Goal: Task Accomplishment & Management: Manage account settings

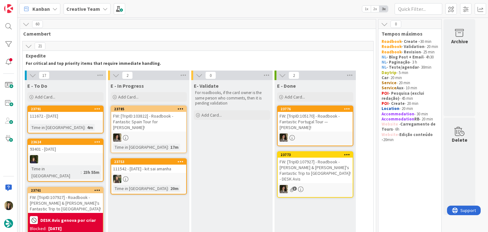
click at [83, 119] on div "111672 - [DATE]" at bounding box center [65, 116] width 75 height 8
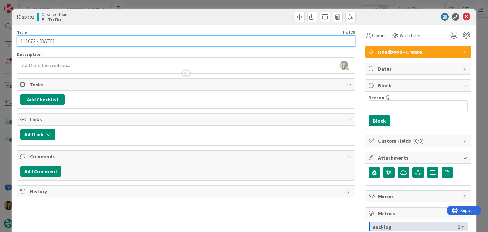
click at [31, 40] on input "111672 - [DATE]" at bounding box center [186, 40] width 338 height 11
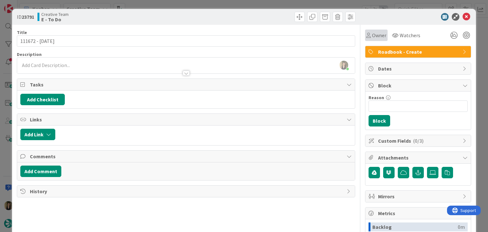
click at [372, 35] on span "Owner" at bounding box center [379, 35] width 14 height 8
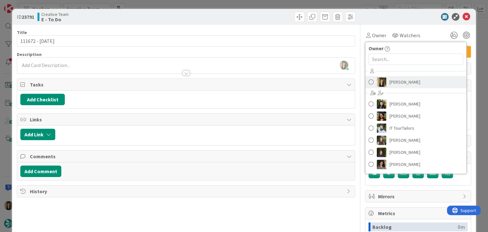
click at [399, 83] on span "[PERSON_NAME]" at bounding box center [405, 82] width 31 height 10
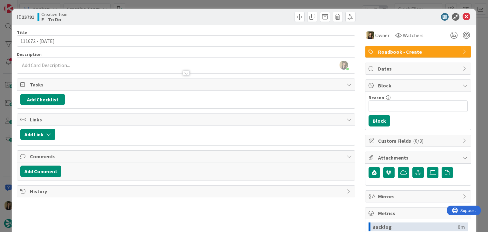
drag, startPoint x: 208, startPoint y: 19, endPoint x: 206, endPoint y: 12, distance: 7.9
click at [207, 16] on div at bounding box center [272, 17] width 168 height 10
click at [203, 3] on div "ID 23791 Creative Team E - To Do Title 15 / 128 111672 - 11 oct Description Sof…" at bounding box center [244, 116] width 488 height 232
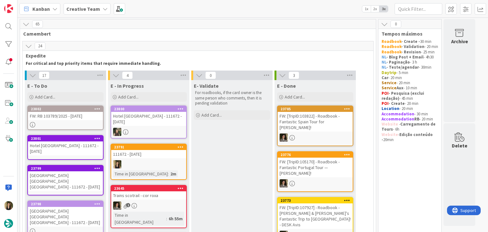
click at [154, 150] on div "111672 - [DATE]" at bounding box center [148, 154] width 75 height 8
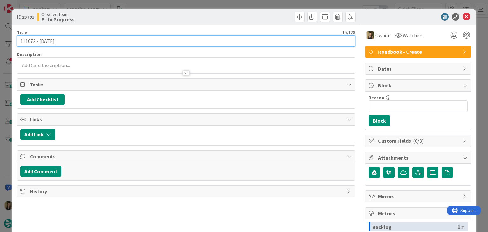
click at [25, 41] on input "111672 - [DATE]" at bounding box center [186, 40] width 338 height 11
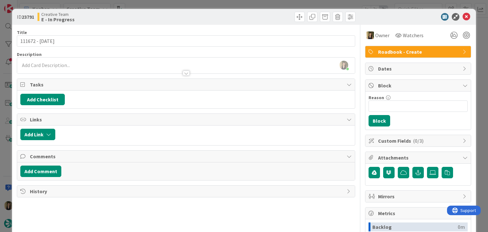
click at [81, 66] on div "Sofia Palma joined 5 m ago" at bounding box center [186, 66] width 338 height 16
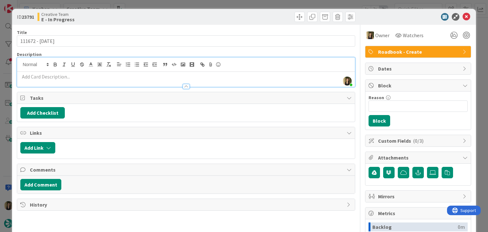
click at [80, 76] on p at bounding box center [185, 76] width 331 height 7
paste div
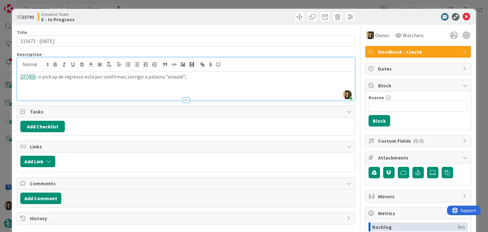
click at [201, 80] on div "277409 - o pick up de regresso está por confirmar; corrigir a palavra "around";" at bounding box center [186, 86] width 338 height 29
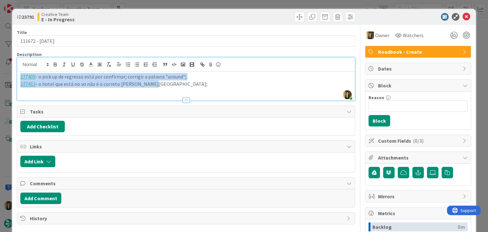
drag, startPoint x: 160, startPoint y: 86, endPoint x: 2, endPoint y: 78, distance: 157.9
click at [2, 78] on div "ID 23791 Creative Team E - In Progress Title 15 / 128 111672 - 11 oct Descripti…" at bounding box center [244, 116] width 488 height 232
copy div "277409 - o pick up de regresso está por confirmar; corrigir a palavra "around";…"
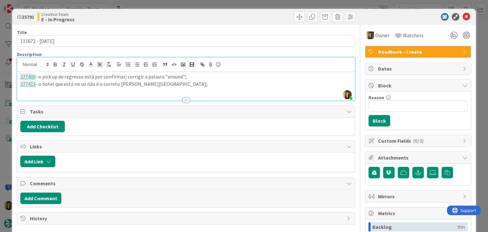
drag, startPoint x: 180, startPoint y: 15, endPoint x: 180, endPoint y: 7, distance: 8.3
click at [180, 15] on div "Creative Team E - In Progress" at bounding box center [111, 17] width 147 height 10
click at [180, 5] on div "ID 23791 Creative Team E - In Progress Title 15 / 128 111672 - 11 oct Descripti…" at bounding box center [244, 116] width 488 height 232
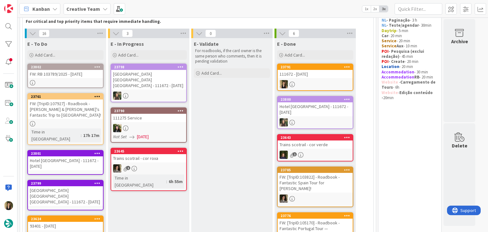
scroll to position [32, 0]
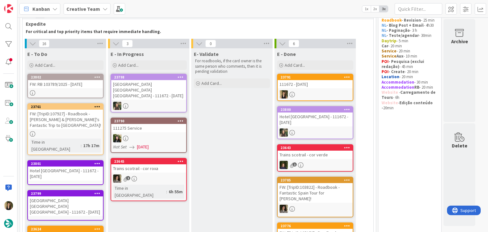
click at [103, 124] on link "23761 FW: [TripID:107927] - Roadbook - Tom & Susan's Fantastic Trip to Italy! T…" at bounding box center [65, 129] width 76 height 52
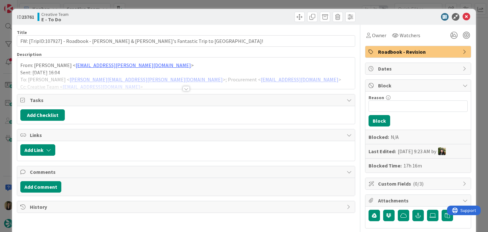
click at [187, 90] on div "Title 71 / 128 FW: [TripID:107927] - Roadbook - Tom & Susan's Fantastic Trip to…" at bounding box center [186, 198] width 338 height 346
click at [185, 90] on div at bounding box center [186, 88] width 7 height 5
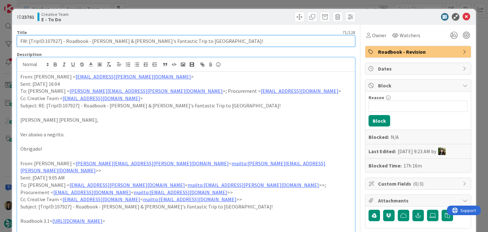
click at [54, 42] on input "FW: [TripID:107927] - Roadbook - [PERSON_NAME] & [PERSON_NAME] Fantastic Trip t…" at bounding box center [186, 40] width 338 height 11
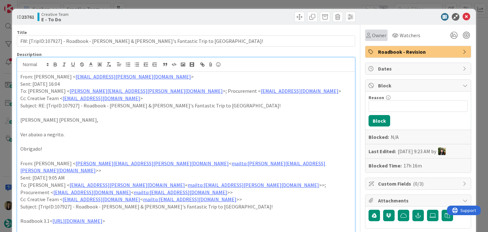
click at [367, 36] on div "Owner" at bounding box center [377, 35] width 20 height 8
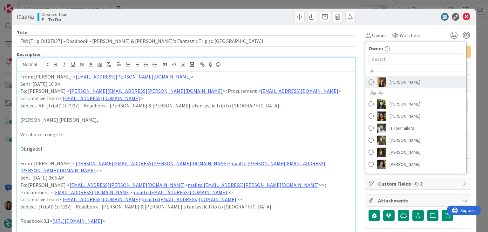
drag, startPoint x: 398, startPoint y: 86, endPoint x: 378, endPoint y: 72, distance: 24.7
click at [398, 86] on span "[PERSON_NAME]" at bounding box center [405, 82] width 31 height 10
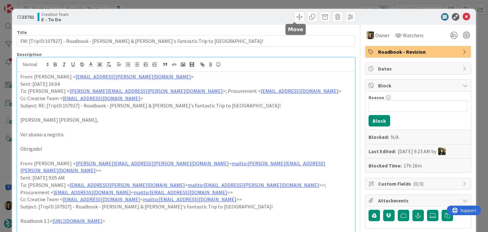
click at [265, 9] on div "ID 23761 Creative Team E - To Do" at bounding box center [244, 17] width 464 height 16
click at [263, 6] on div "ID 23761 Creative Team E - To Do Title 71 / 128 FW: [TripID:107927] - Roadbook …" at bounding box center [244, 116] width 488 height 232
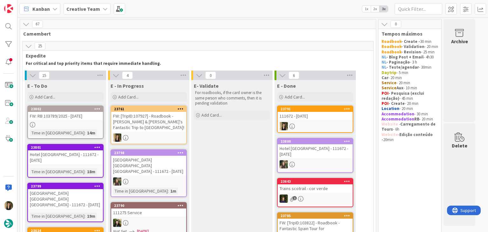
click at [148, 112] on div "FW: [TripID:107927] - Roadbook - [PERSON_NAME] & [PERSON_NAME]'s Fantastic Trip…" at bounding box center [148, 122] width 75 height 20
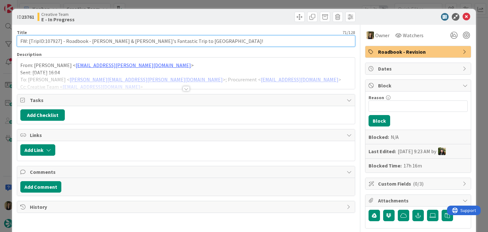
click at [53, 40] on input "FW: [TripID:107927] - Roadbook - [PERSON_NAME] & [PERSON_NAME] Fantastic Trip t…" at bounding box center [186, 40] width 338 height 11
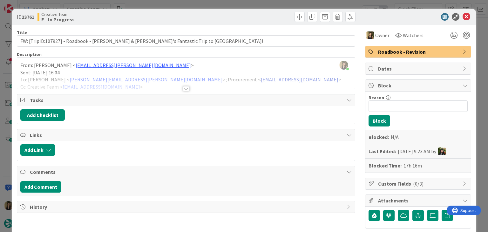
click at [187, 87] on div at bounding box center [186, 88] width 7 height 5
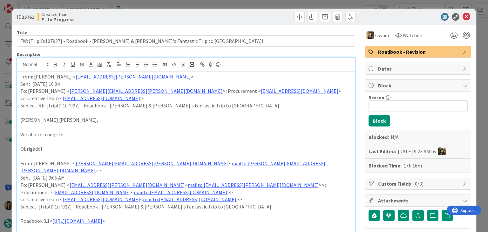
click at [239, 17] on div at bounding box center [272, 17] width 168 height 10
click at [241, 5] on div "ID 23761 Creative Team E - In Progress Title 71 / 128 FW: [TripID:107927] - Roa…" at bounding box center [244, 116] width 488 height 232
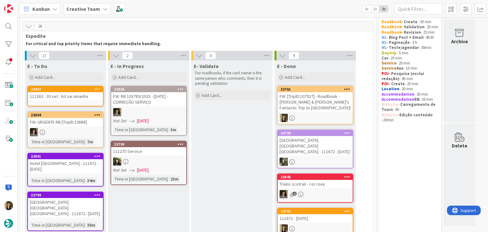
click at [80, 100] on div "112262 - 30 set - kit sai amanha" at bounding box center [65, 96] width 75 height 8
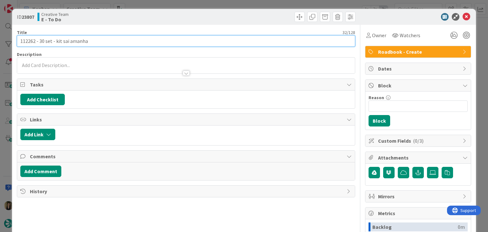
click at [25, 42] on input "112262 - 30 set - kit sai amanha" at bounding box center [186, 40] width 338 height 11
click at [26, 41] on input "112262 - 30 set - kit sai amanha" at bounding box center [186, 40] width 338 height 11
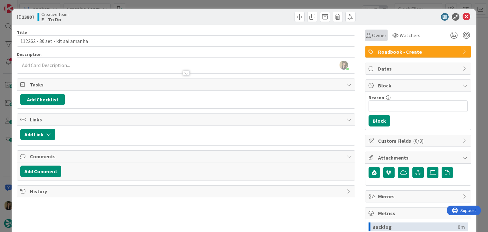
drag, startPoint x: 381, startPoint y: 34, endPoint x: 381, endPoint y: 40, distance: 5.4
click at [381, 34] on div "Owner" at bounding box center [376, 35] width 23 height 11
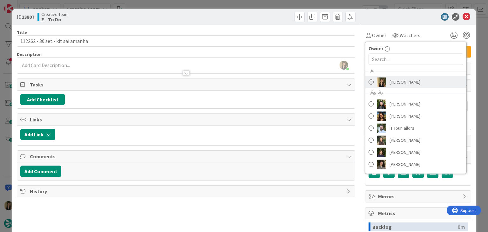
click at [393, 82] on span "[PERSON_NAME]" at bounding box center [405, 82] width 31 height 10
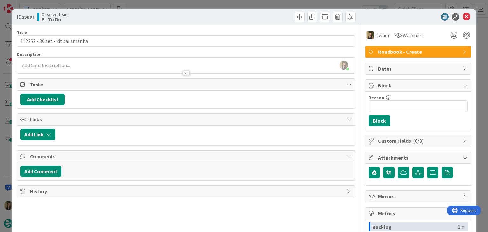
drag, startPoint x: 256, startPoint y: 16, endPoint x: 250, endPoint y: 6, distance: 11.3
click at [255, 16] on div at bounding box center [272, 17] width 168 height 10
drag, startPoint x: 249, startPoint y: 4, endPoint x: 186, endPoint y: 28, distance: 66.6
click at [248, 4] on div "ID 23807 Creative Team E - To Do Title 32 / 128 112262 - 30 set - kit sai amanh…" at bounding box center [244, 116] width 488 height 232
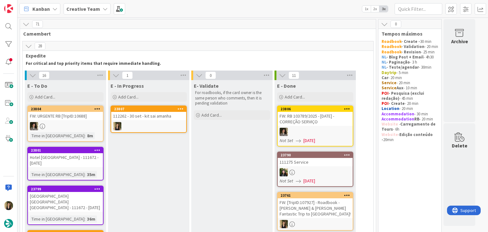
click at [145, 126] on div at bounding box center [148, 126] width 75 height 8
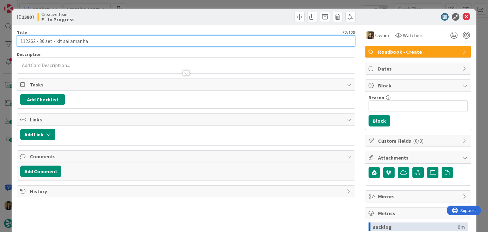
click at [29, 42] on input "112262 - 30 set - kit sai amanha" at bounding box center [186, 40] width 338 height 11
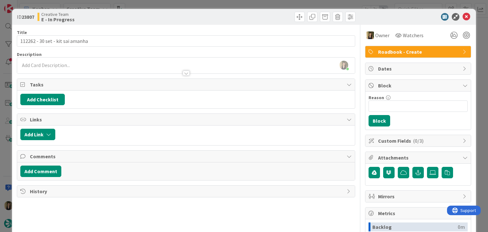
click at [74, 69] on div at bounding box center [186, 70] width 338 height 7
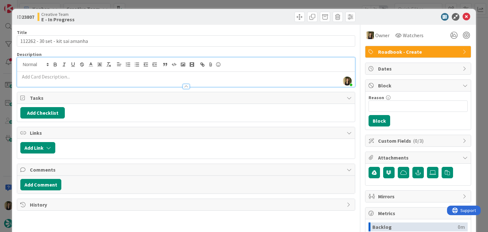
click at [75, 77] on p at bounding box center [185, 76] width 331 height 7
paste div
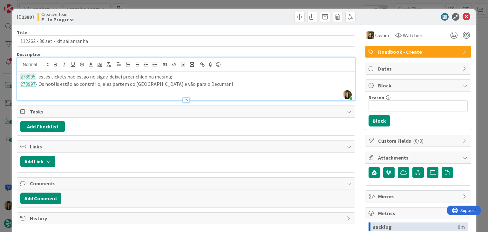
click at [115, 83] on p "278997 - Os hotéis estão ao contrário, eles partem do [GEOGRAPHIC_DATA] e vão p…" at bounding box center [185, 83] width 331 height 7
click at [201, 86] on p "278997 - Os hotéis estão ao contrário, eles saem do Ara Maris e vão para o Decu…" at bounding box center [185, 83] width 331 height 7
click at [216, 25] on div "Title 32 / 128 112262 - [DATE] - kit sai amanha Description [PERSON_NAME] joine…" at bounding box center [186, 176] width 338 height 303
click at [187, 4] on div "ID 23807 Creative Team E - In Progress Title 32 / 128 112262 - [DATE] - kit sai…" at bounding box center [244, 116] width 488 height 232
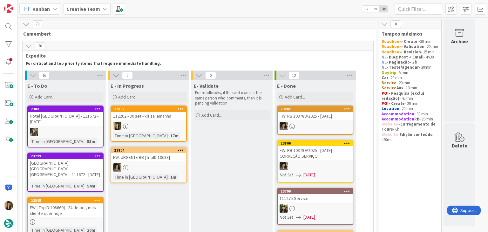
click at [174, 125] on div at bounding box center [148, 126] width 75 height 8
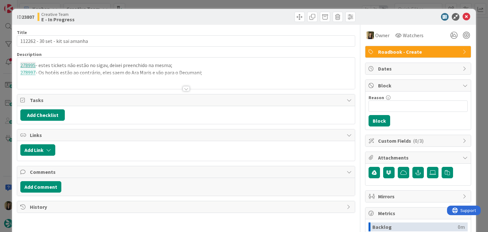
click at [197, 8] on div "ID 23807 Creative Team E - In Progress Title 32 / 128 112262 - [DATE] - kit sai…" at bounding box center [244, 116] width 488 height 232
click at [194, 0] on div "ID 23807 Creative Team E - In Progress Title 32 / 128 112262 - [DATE] - kit sai…" at bounding box center [244, 116] width 488 height 232
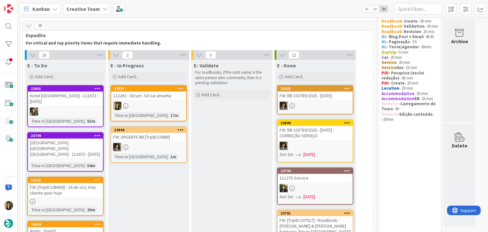
scroll to position [64, 0]
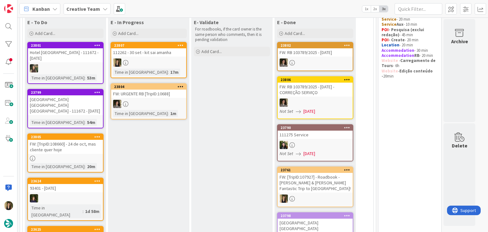
click at [90, 156] on div at bounding box center [65, 158] width 75 height 5
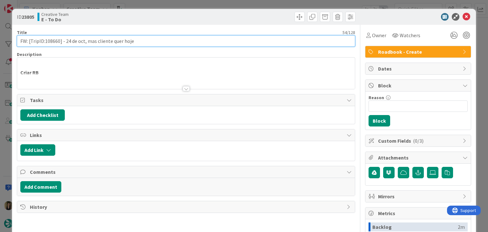
click at [54, 41] on input "FW: [TripID:108660] - 24 de oct, mas cliente quer hoje" at bounding box center [186, 40] width 338 height 11
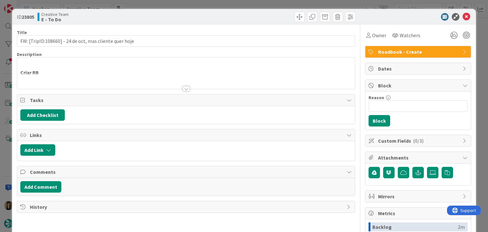
click at [189, 87] on div at bounding box center [186, 81] width 338 height 16
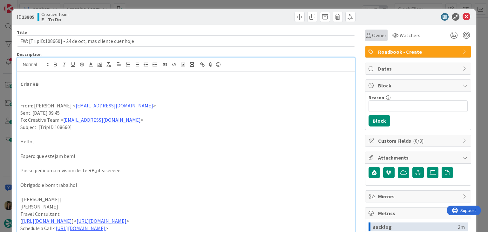
click at [376, 31] on span "Owner" at bounding box center [379, 35] width 14 height 8
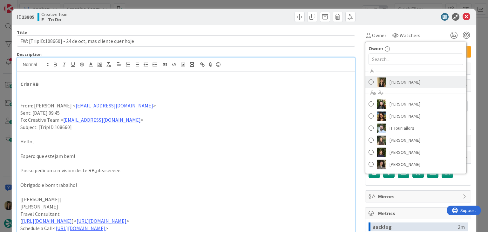
click at [390, 81] on span "[PERSON_NAME]" at bounding box center [405, 82] width 31 height 10
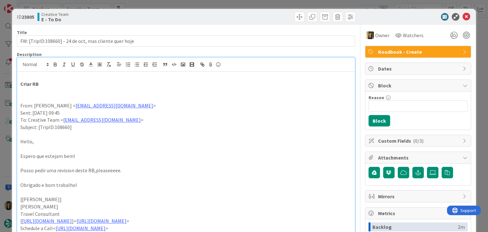
drag, startPoint x: 178, startPoint y: 20, endPoint x: 168, endPoint y: 9, distance: 15.1
click at [177, 19] on div "Creative Team E - To Do" at bounding box center [111, 17] width 147 height 10
click at [166, 3] on div "ID 23805 Creative Team E - To Do Title 54 / 128 FW: [TripID:108660] - [DATE], m…" at bounding box center [244, 116] width 488 height 232
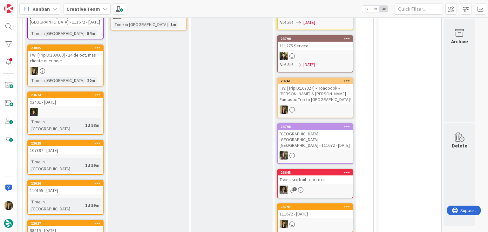
scroll to position [32, 0]
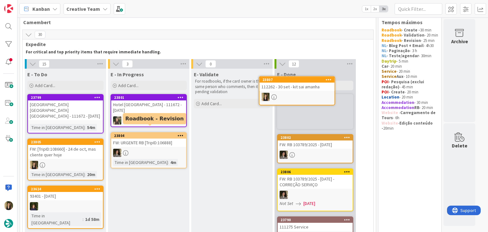
scroll to position [6, 0]
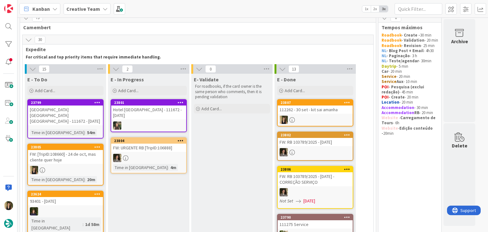
drag, startPoint x: 255, startPoint y: 148, endPoint x: 230, endPoint y: 146, distance: 25.0
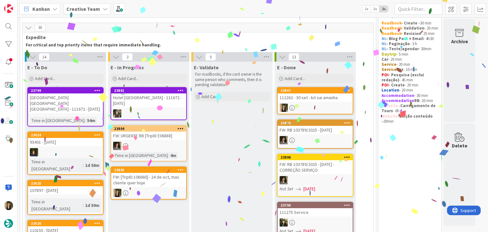
scroll to position [24, 0]
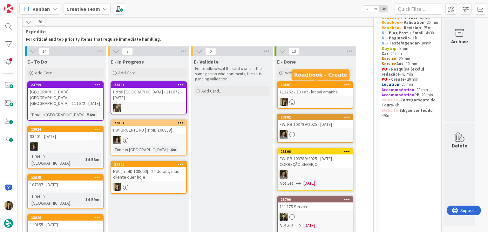
click at [326, 87] on div "23807" at bounding box center [317, 85] width 72 height 4
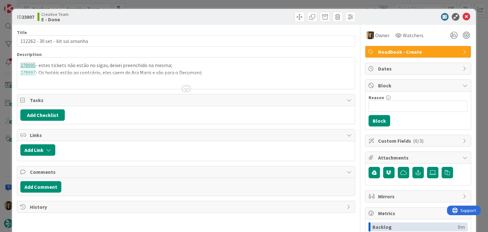
click at [184, 88] on div at bounding box center [186, 88] width 7 height 5
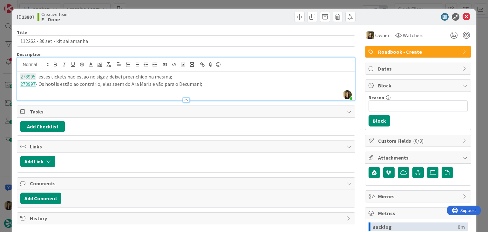
drag, startPoint x: 207, startPoint y: 86, endPoint x: 18, endPoint y: 77, distance: 189.4
click at [18, 77] on div "278995 - estes tickets não estão no sigav, deixei preenchido na mesma; 278997 -…" at bounding box center [186, 86] width 338 height 29
copy div "278995 - estes tickets não estão no sigav, deixei preenchido na mesma; 278997 -…"
click at [209, 12] on div at bounding box center [272, 17] width 168 height 10
click at [208, 5] on div "ID 23807 Creative Team E - Done Title 32 / 128 112262 - [DATE] - kit sai amanha…" at bounding box center [244, 116] width 488 height 232
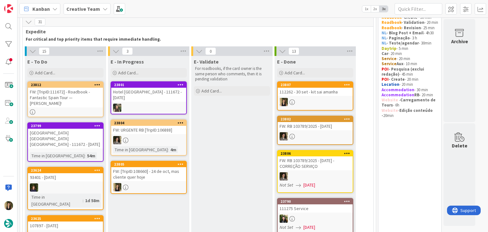
click at [161, 183] on div at bounding box center [148, 187] width 75 height 8
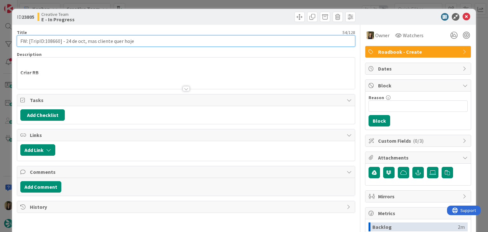
click at [51, 43] on input "FW: [TripID:108660] - 24 de oct, mas cliente quer hoje" at bounding box center [186, 40] width 338 height 11
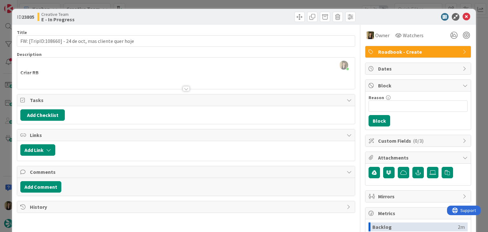
click at [164, 17] on div "Creative Team E - In Progress" at bounding box center [111, 17] width 147 height 10
click at [190, 12] on div at bounding box center [272, 17] width 168 height 10
click at [189, 7] on div "ID 23805 Creative Team E - In Progress Title 54 / 128 FW: [TripID:108660] - [DA…" at bounding box center [244, 116] width 488 height 232
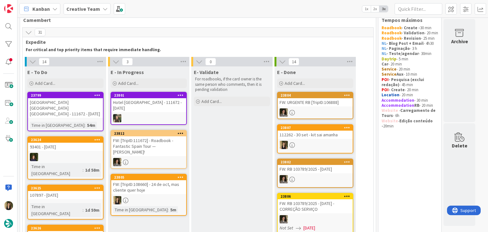
scroll to position [64, 0]
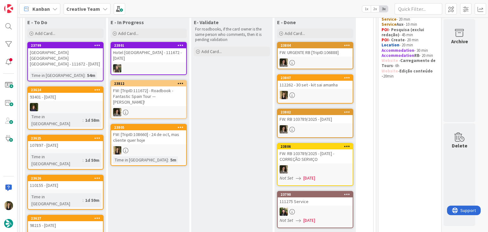
click at [168, 136] on div "FW: [TripID:108660] - 24 de oct, mas cliente quer hoje" at bounding box center [148, 137] width 75 height 14
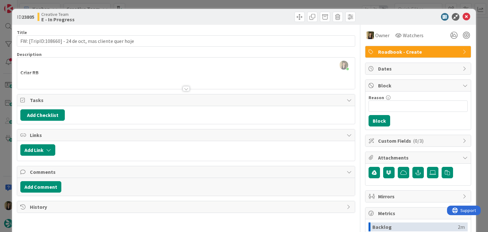
click at [107, 69] on div "[PERSON_NAME] joined 2 m ago Criar RB From: [PERSON_NAME] < [PERSON_NAME][EMAIL…" at bounding box center [186, 73] width 338 height 31
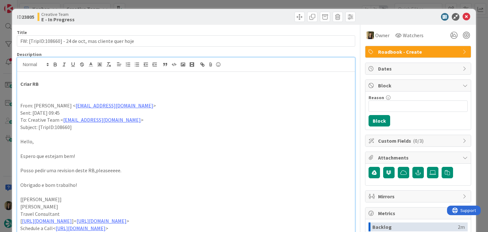
scroll to position [215, 0]
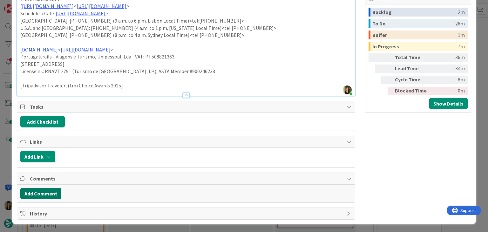
click at [56, 189] on button "Add Comment" at bounding box center [40, 193] width 41 height 11
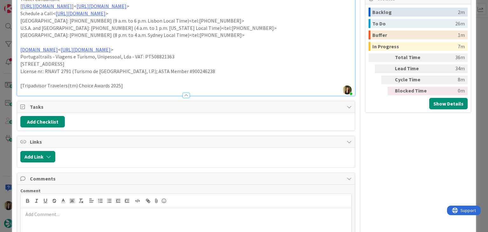
click at [70, 216] on p at bounding box center [186, 214] width 326 height 7
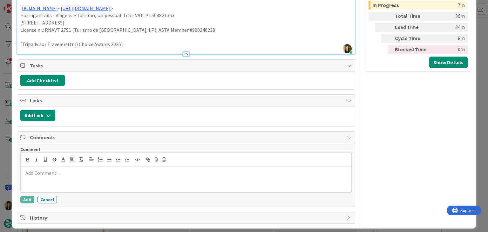
scroll to position [260, 0]
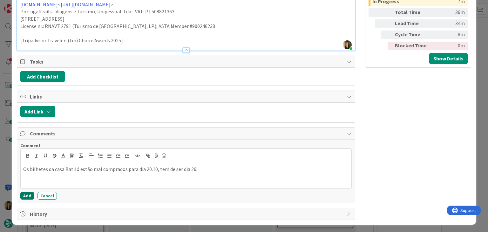
drag, startPoint x: 27, startPoint y: 196, endPoint x: 76, endPoint y: 68, distance: 136.6
click at [27, 195] on button "Add" at bounding box center [27, 196] width 14 height 8
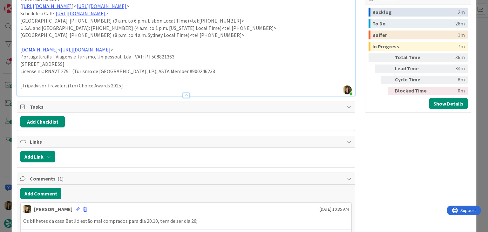
scroll to position [254, 0]
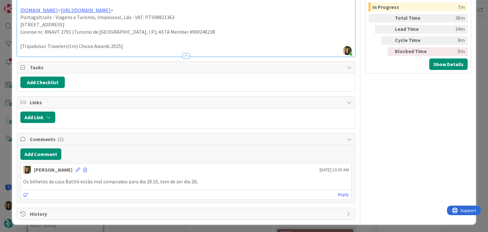
click at [76, 168] on icon at bounding box center [78, 170] width 4 height 4
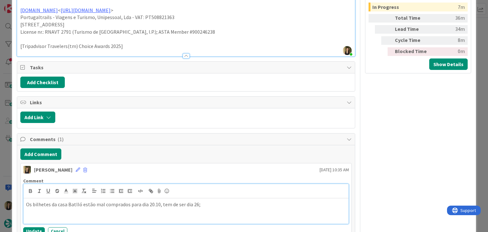
scroll to position [260, 0]
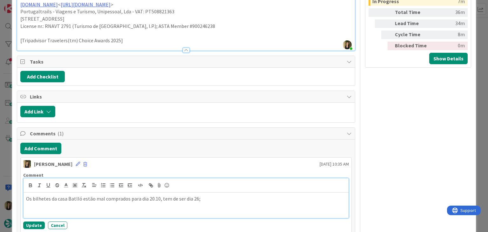
paste div
drag, startPoint x: 53, startPoint y: 205, endPoint x: 57, endPoint y: 203, distance: 3.6
click at [54, 205] on p "273255 - Monserrat aguarda disponibilidade;" at bounding box center [186, 206] width 320 height 7
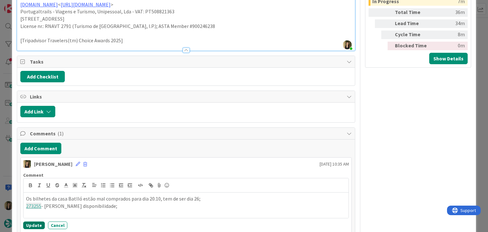
click at [36, 225] on button "Update" at bounding box center [34, 226] width 22 height 8
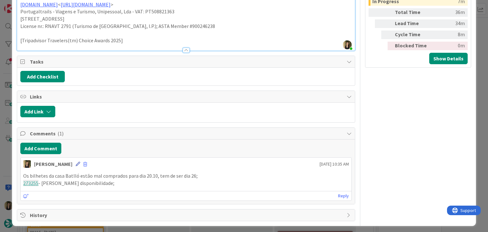
click at [76, 162] on icon at bounding box center [78, 164] width 4 height 4
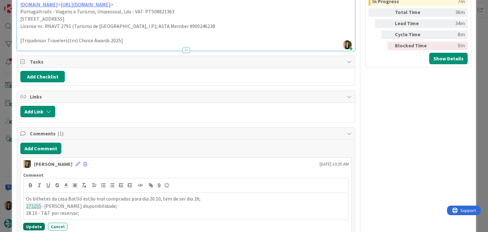
click at [37, 224] on button "Update" at bounding box center [34, 227] width 22 height 8
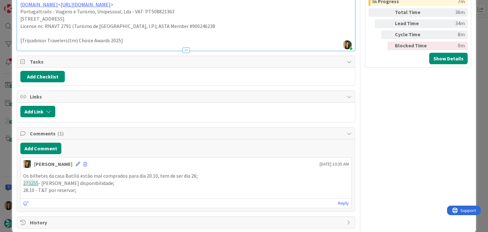
click at [64, 165] on div "[PERSON_NAME] [DATE] 10:35 AM" at bounding box center [186, 163] width 331 height 10
drag, startPoint x: 66, startPoint y: 163, endPoint x: 113, endPoint y: 180, distance: 49.4
click at [76, 163] on icon at bounding box center [78, 164] width 4 height 4
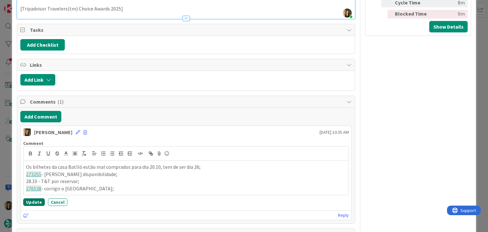
click at [36, 201] on button "Update" at bounding box center [34, 202] width 22 height 8
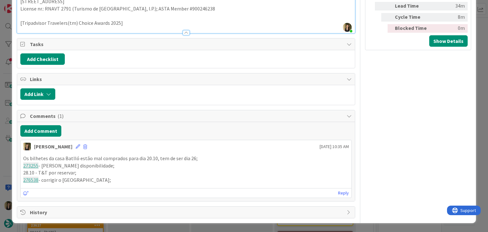
scroll to position [276, 0]
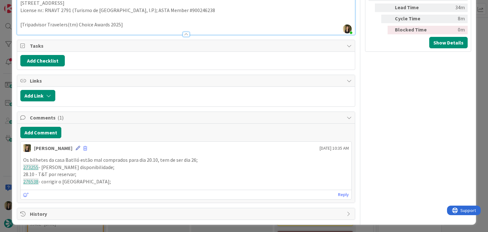
click at [76, 147] on icon at bounding box center [78, 148] width 4 height 4
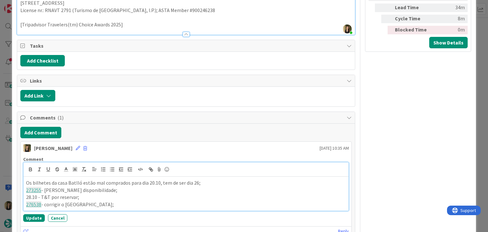
scroll to position [292, 0]
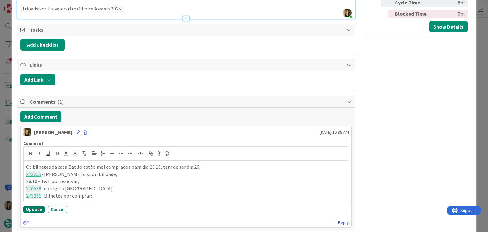
click at [33, 207] on button "Update" at bounding box center [34, 210] width 22 height 8
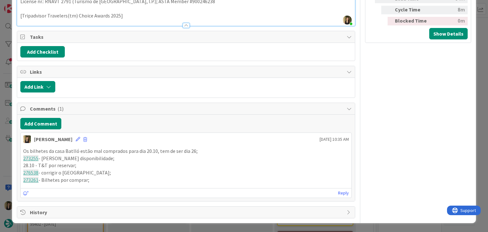
scroll to position [283, 0]
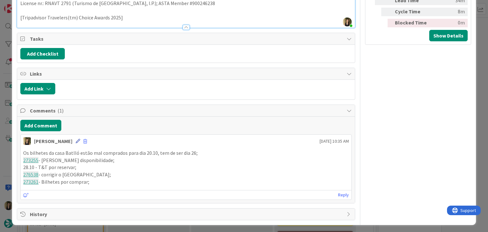
click at [76, 140] on icon at bounding box center [78, 141] width 4 height 4
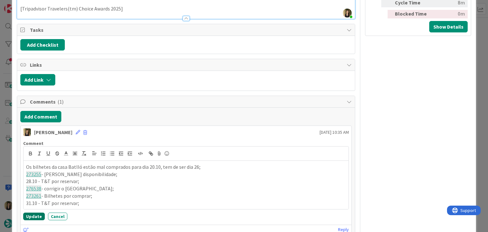
click at [34, 216] on button "Update" at bounding box center [34, 217] width 22 height 8
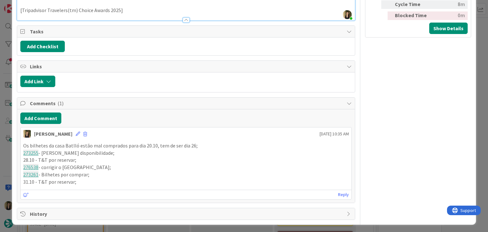
click at [76, 132] on icon at bounding box center [78, 134] width 4 height 4
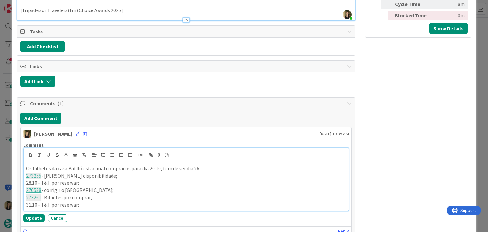
scroll to position [292, 0]
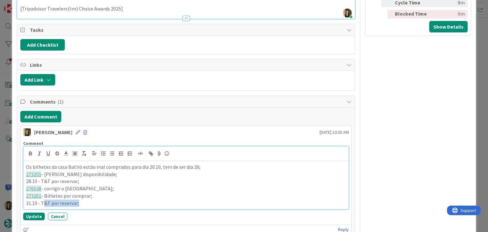
drag, startPoint x: 84, startPoint y: 202, endPoint x: 94, endPoint y: 191, distance: 14.8
click at [44, 202] on p "31.10 - T&T por reservar;" at bounding box center [186, 203] width 320 height 7
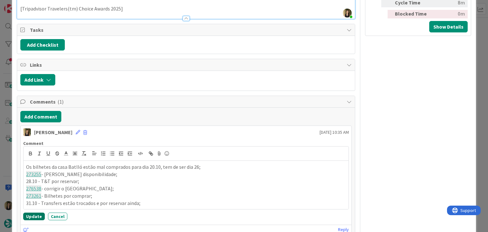
drag, startPoint x: 33, startPoint y: 218, endPoint x: 33, endPoint y: 214, distance: 3.6
click at [33, 218] on button "Update" at bounding box center [34, 217] width 22 height 8
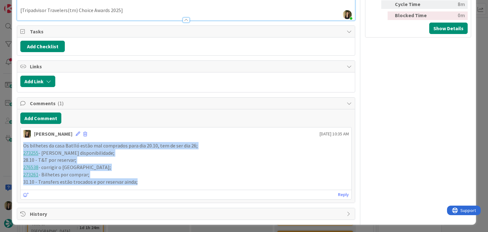
drag, startPoint x: 145, startPoint y: 181, endPoint x: 5, endPoint y: 145, distance: 144.3
click at [5, 145] on div "ID 23805 Creative Team E - In Progress Title 54 / 128 FW: [TripID:108660] - [DA…" at bounding box center [244, 116] width 488 height 232
copy div "Os bilhetes da casa Batlló estão mal comprados para dia 20.10, tem de ser dia 2…"
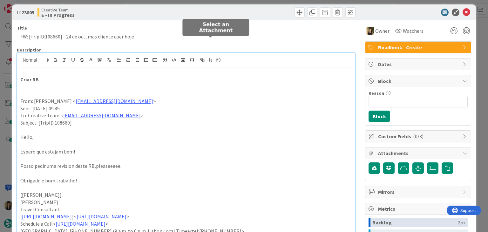
scroll to position [0, 0]
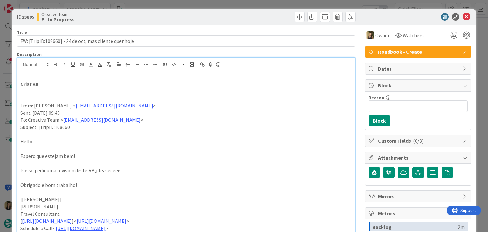
click at [207, 12] on div at bounding box center [272, 17] width 168 height 10
click at [206, 5] on div "ID 23805 Creative Team E - In Progress Title 54 / 128 FW: [TripID:108660] - [DA…" at bounding box center [244, 116] width 488 height 232
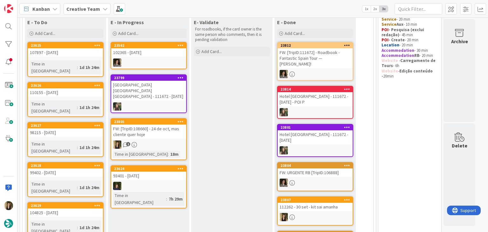
click at [176, 129] on div "FW: [TripID:108660] - 24 de oct, mas cliente quer hoje" at bounding box center [148, 132] width 75 height 14
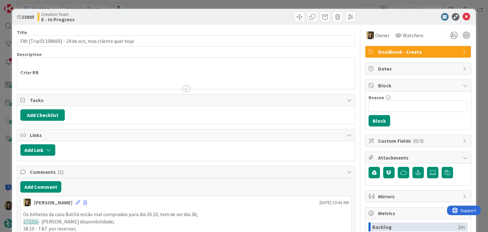
click at [233, 2] on div "ID 23805 Creative Team E - In Progress Title 54 / 128 FW: [TripID:108660] - [DA…" at bounding box center [244, 116] width 488 height 232
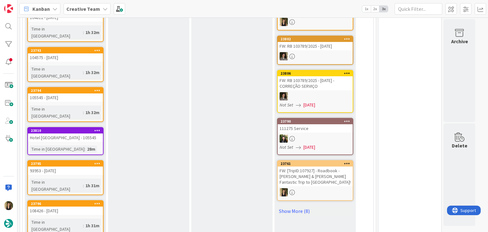
scroll to position [318, 0]
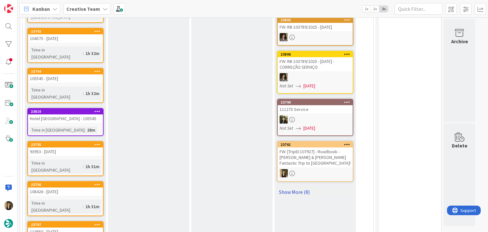
click at [313, 166] on div "E - Done Add Card... 23805 FW: [TripID:108660] - [DATE], mas cliente quer hoje …" at bounding box center [315, 11] width 81 height 499
click at [311, 187] on link "Show More (8)" at bounding box center [315, 192] width 76 height 10
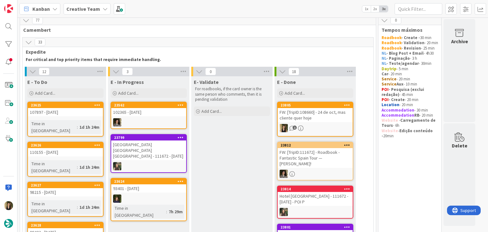
scroll to position [0, 0]
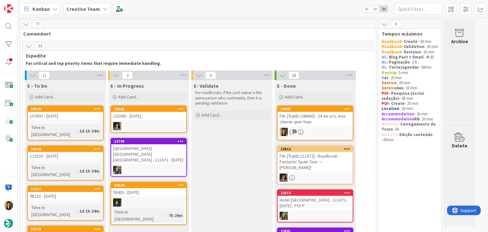
click at [85, 119] on div "107897 - [DATE]" at bounding box center [65, 116] width 75 height 8
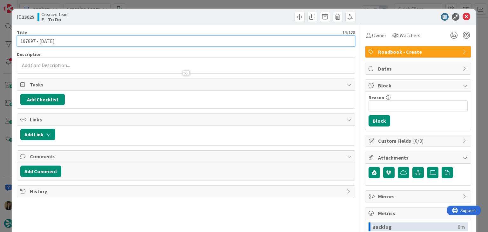
click at [23, 42] on input "107897 - [DATE]" at bounding box center [186, 40] width 338 height 11
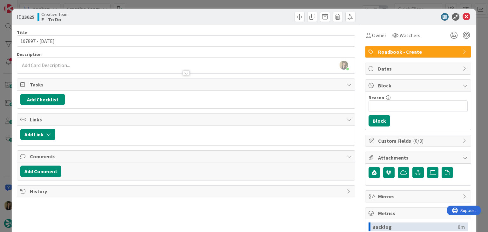
drag, startPoint x: 184, startPoint y: 15, endPoint x: 185, endPoint y: 1, distance: 14.3
click at [184, 14] on div "ID 23625 Creative Team E - To Do" at bounding box center [186, 17] width 339 height 10
click at [185, 1] on div "ID 23625 Creative Team E - To Do Title 15 / 128 107897 - [DATE] Description [PE…" at bounding box center [244, 116] width 488 height 232
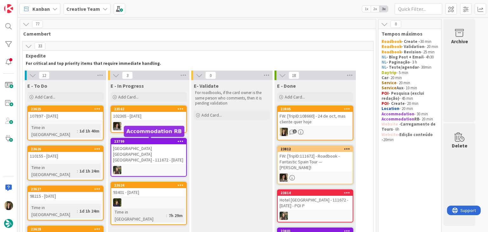
click at [79, 152] on div "110155 - [DATE]" at bounding box center [65, 156] width 75 height 8
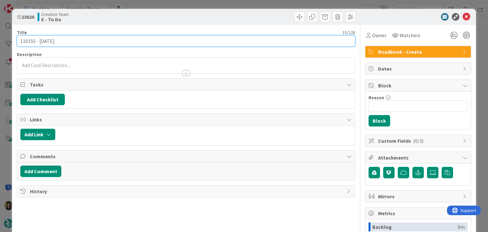
click at [25, 41] on input "110155 - [DATE]" at bounding box center [186, 40] width 338 height 11
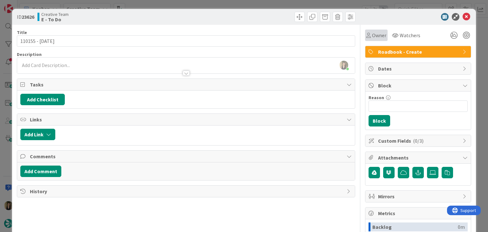
drag, startPoint x: 369, startPoint y: 36, endPoint x: 371, endPoint y: 40, distance: 4.9
click at [372, 36] on span "Owner" at bounding box center [379, 35] width 14 height 8
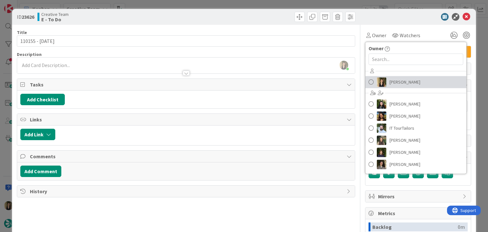
drag, startPoint x: 388, startPoint y: 81, endPoint x: 359, endPoint y: 69, distance: 31.5
click at [390, 81] on span "[PERSON_NAME]" at bounding box center [405, 82] width 31 height 10
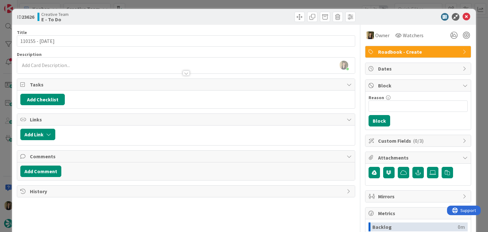
click at [262, 15] on div at bounding box center [272, 17] width 168 height 10
click at [259, 0] on div "ID 23626 Creative Team E - To Do Title 15 / 128 110155 - [DATE] Description [PE…" at bounding box center [244, 116] width 488 height 232
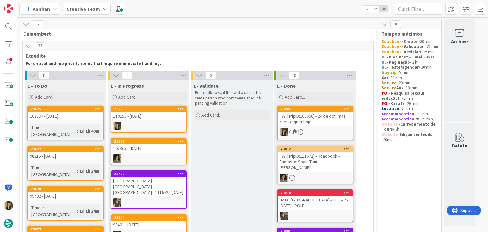
click at [160, 124] on div at bounding box center [148, 126] width 75 height 8
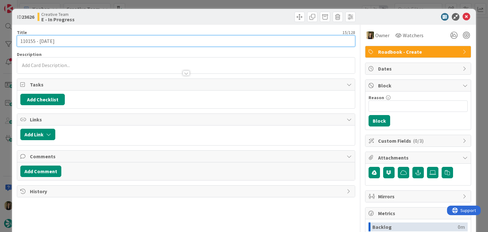
click at [29, 41] on input "110155 - [DATE]" at bounding box center [186, 40] width 338 height 11
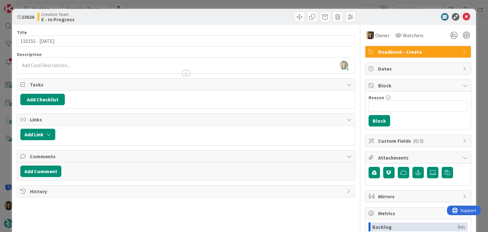
drag, startPoint x: 140, startPoint y: 17, endPoint x: 140, endPoint y: 5, distance: 11.4
click at [139, 15] on div "Creative Team E - In Progress" at bounding box center [111, 17] width 147 height 10
click at [140, 5] on div "ID 23626 Creative Team E - In Progress Title 15 / 128 110155 - [DATE] Descripti…" at bounding box center [244, 116] width 488 height 232
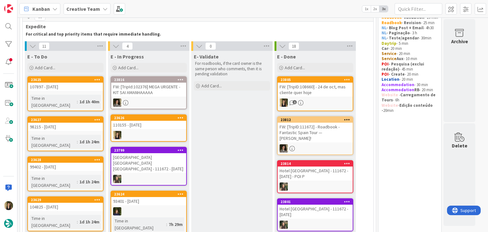
scroll to position [32, 0]
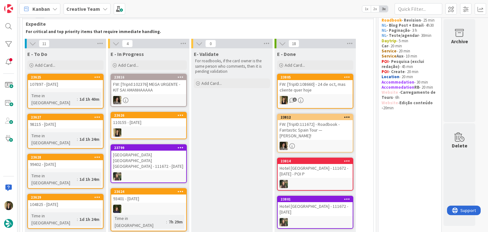
click at [161, 128] on div at bounding box center [148, 132] width 75 height 8
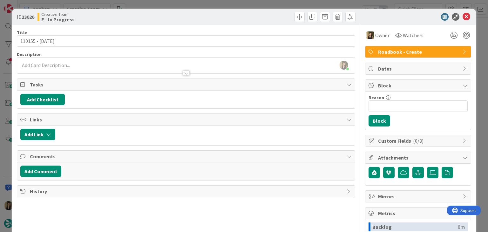
click at [194, 4] on div "ID 23626 Creative Team E - In Progress Title 15 / 128 110155 - [DATE] Descripti…" at bounding box center [244, 116] width 488 height 232
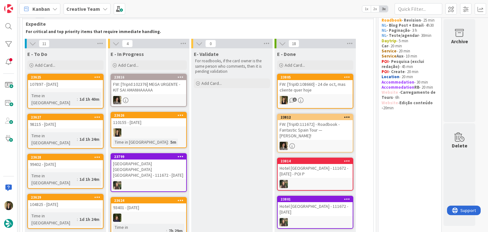
click at [172, 138] on link "23626 110155 - [DATE] Time in Column : 5m" at bounding box center [149, 130] width 76 height 36
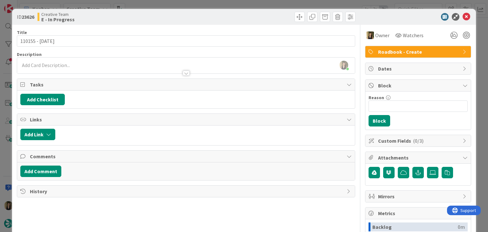
click at [65, 65] on div "[PERSON_NAME] joined 4 m ago" at bounding box center [186, 66] width 338 height 16
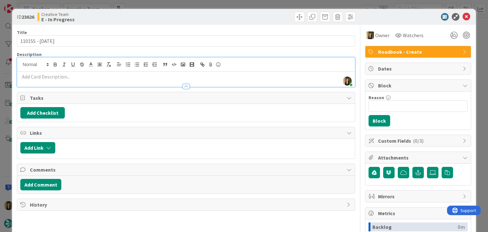
click at [72, 75] on p at bounding box center [185, 76] width 331 height 7
paste div
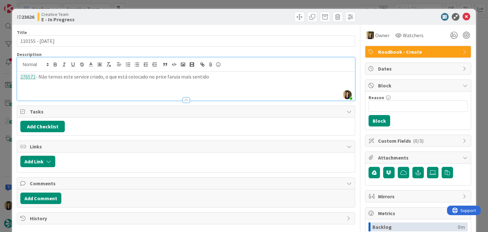
drag, startPoint x: 174, startPoint y: 75, endPoint x: 179, endPoint y: 73, distance: 5.4
click at [176, 75] on p "276571 - Não temos este service criado, o que está colocado no price faruia mai…" at bounding box center [185, 76] width 331 height 7
click at [238, 80] on div "276571 - Não temos este service criado, o que está colocado no price faria mais…" at bounding box center [186, 86] width 338 height 29
click at [256, 75] on p "276571 - Não temos este service criado, o que está colocado no price faria mais…" at bounding box center [185, 76] width 331 height 7
drag, startPoint x: 341, startPoint y: 76, endPoint x: 2, endPoint y: 75, distance: 339.5
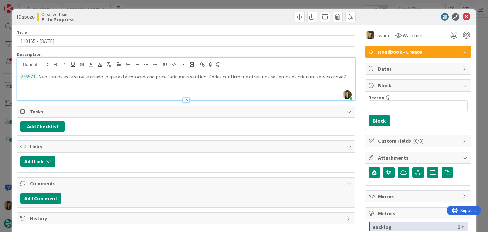
click at [2, 75] on div "ID 23626 Creative Team E - In Progress Title 15 / 128 110155 - [DATE] Descripti…" at bounding box center [244, 116] width 488 height 232
copy p "276571 - Não temos este service criado, o que está colocado no price faria mais…"
drag, startPoint x: 154, startPoint y: 20, endPoint x: 153, endPoint y: 12, distance: 8.1
click at [154, 19] on div "Creative Team E - In Progress" at bounding box center [111, 17] width 147 height 10
click at [151, 7] on div "ID 23626 Creative Team E - In Progress Title 15 / 128 110155 - [DATE] Descripti…" at bounding box center [244, 116] width 488 height 232
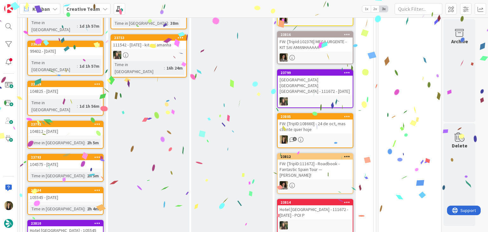
scroll to position [18, 0]
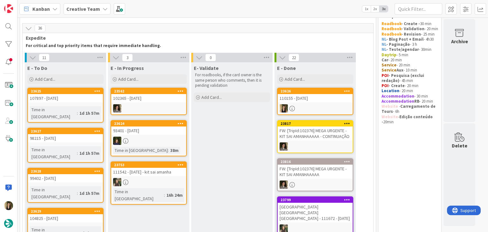
click at [87, 134] on div "98215 - [DATE]" at bounding box center [65, 138] width 75 height 8
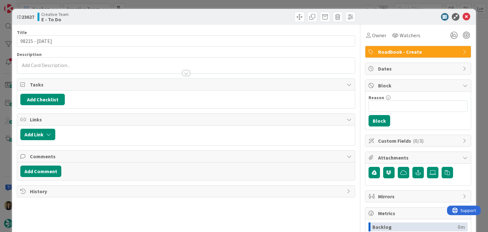
click at [134, 5] on div "ID 23627 Creative Team E - To Do Title 14 / 128 98215 - [DATE] Description Owne…" at bounding box center [244, 116] width 488 height 232
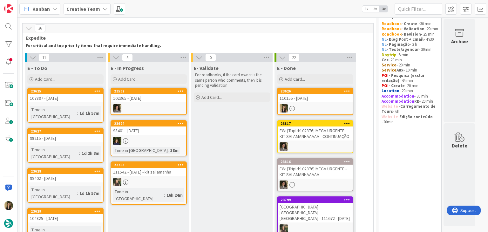
drag, startPoint x: 69, startPoint y: 96, endPoint x: 51, endPoint y: 68, distance: 33.5
click at [69, 97] on div "107897 - [DATE]" at bounding box center [65, 98] width 75 height 8
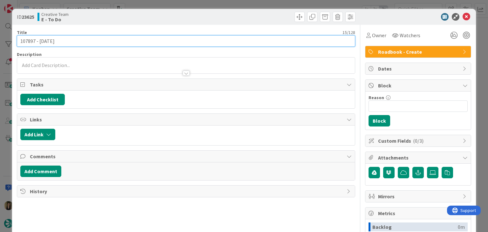
click at [30, 43] on input "107897 - [DATE]" at bounding box center [186, 40] width 338 height 11
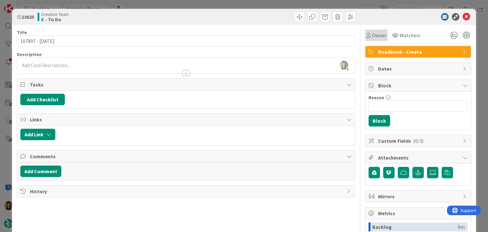
click at [373, 38] on span "Owner" at bounding box center [379, 35] width 14 height 8
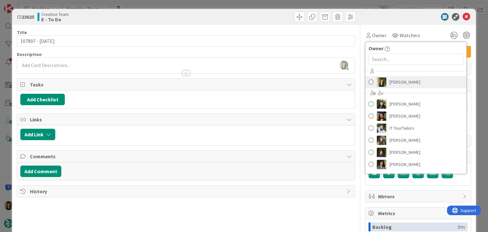
click at [395, 83] on span "[PERSON_NAME]" at bounding box center [405, 82] width 31 height 10
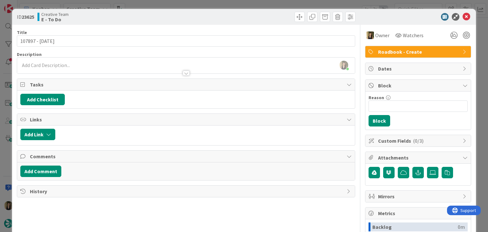
drag, startPoint x: 249, startPoint y: 19, endPoint x: 249, endPoint y: 13, distance: 5.8
click at [249, 18] on div at bounding box center [272, 17] width 168 height 10
click at [248, 5] on div "ID 23625 Creative Team E - To Do Title 15 / 128 107897 - [DATE] Description [PE…" at bounding box center [244, 116] width 488 height 232
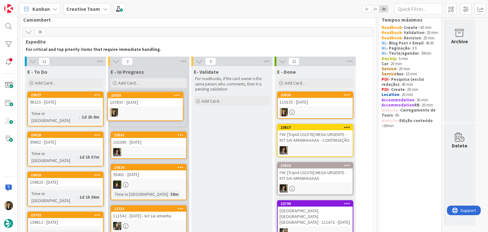
scroll to position [13, 0]
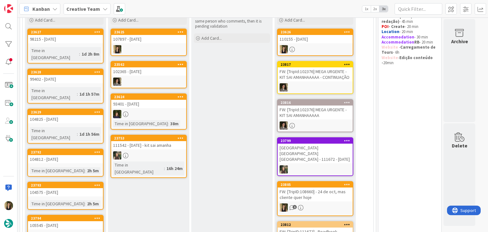
scroll to position [0, 0]
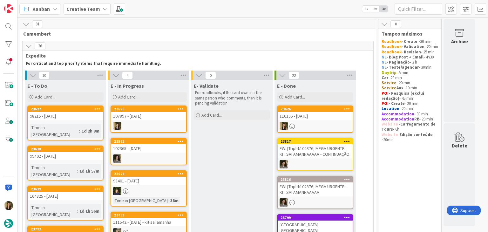
click at [162, 120] on link "23625 107897 - [DATE]" at bounding box center [149, 119] width 76 height 27
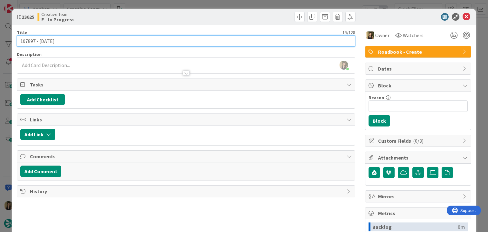
click at [30, 43] on input "107897 - [DATE]" at bounding box center [186, 40] width 338 height 11
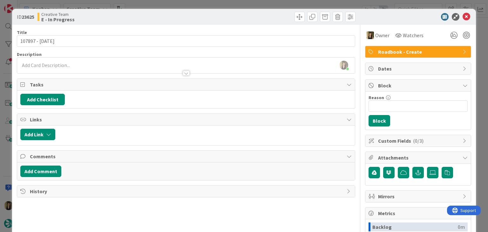
drag, startPoint x: 191, startPoint y: 12, endPoint x: 190, endPoint y: 9, distance: 3.6
click at [191, 12] on div at bounding box center [272, 17] width 168 height 10
click at [189, 7] on div "ID 23625 Creative Team E - In Progress Title 15 / 128 107897 - [DATE] Descripti…" at bounding box center [244, 116] width 488 height 232
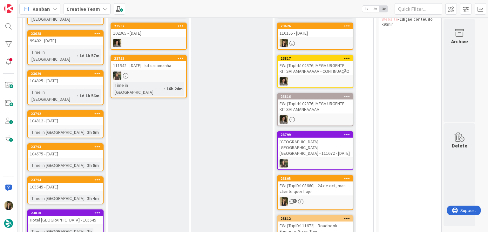
scroll to position [64, 0]
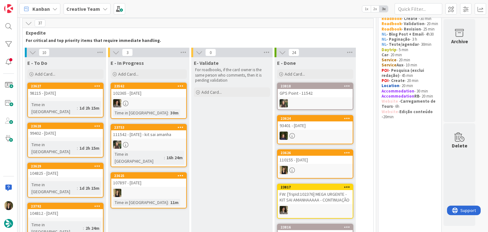
scroll to position [19, 0]
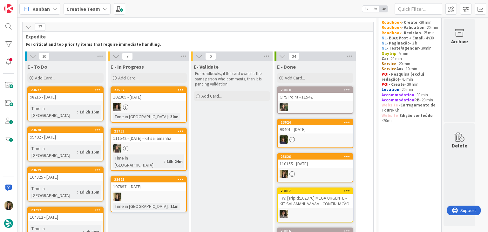
click at [159, 182] on div "107897 - [DATE]" at bounding box center [148, 186] width 75 height 8
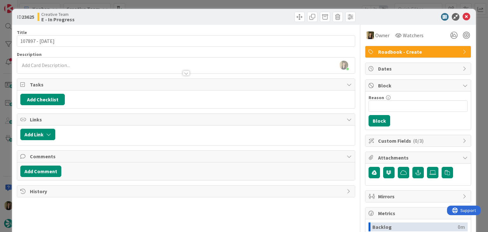
click at [66, 65] on div "[PERSON_NAME] joined 6 m ago" at bounding box center [186, 66] width 338 height 16
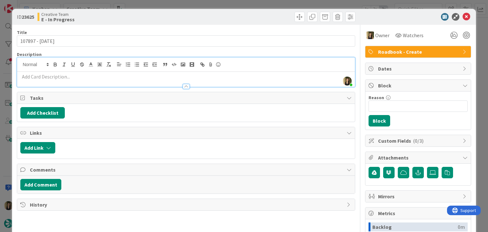
click at [71, 81] on div at bounding box center [186, 83] width 338 height 7
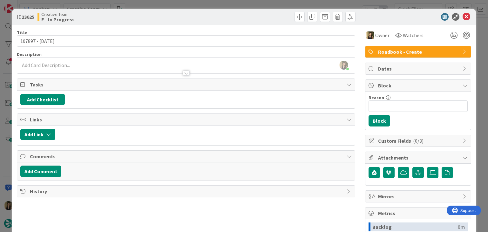
click at [70, 68] on div at bounding box center [186, 70] width 338 height 7
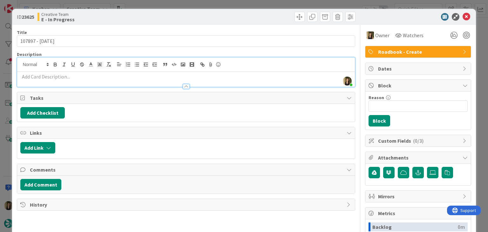
drag, startPoint x: 66, startPoint y: 74, endPoint x: 75, endPoint y: 77, distance: 9.5
click at [72, 76] on p at bounding box center [185, 76] width 331 height 7
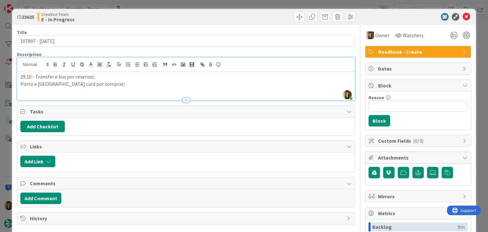
click at [237, 1] on div "ID 23625 Creative Team E - In Progress Title 15 / 128 107897 - [DATE] Descripti…" at bounding box center [244, 116] width 488 height 232
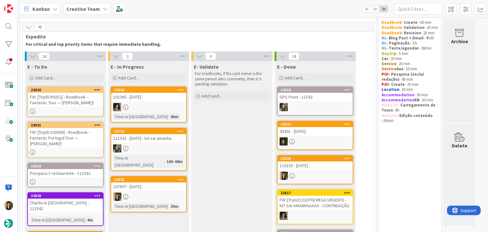
click at [171, 193] on div at bounding box center [148, 197] width 75 height 8
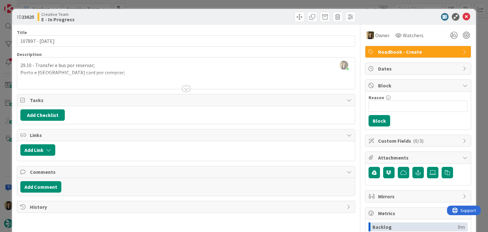
click at [137, 85] on div at bounding box center [186, 81] width 338 height 16
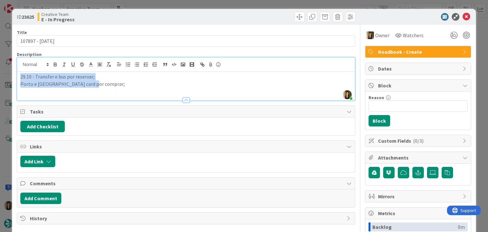
drag, startPoint x: 100, startPoint y: 87, endPoint x: 10, endPoint y: 77, distance: 91.1
click at [11, 78] on div "ID 23625 Creative Team E - In Progress Title 15 / 128 107897 - [DATE] Descripti…" at bounding box center [244, 116] width 488 height 232
copy div "29.10 - Transfer e bus por reservar; [GEOGRAPHIC_DATA] e [GEOGRAPHIC_DATA] card…"
click at [177, 12] on div "Creative Team E - In Progress" at bounding box center [111, 17] width 147 height 10
click at [177, 4] on div "ID 23625 Creative Team E - In Progress Title 15 / 128 107897 - [DATE] Descripti…" at bounding box center [244, 116] width 488 height 232
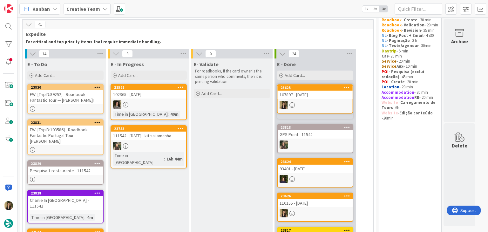
scroll to position [17, 0]
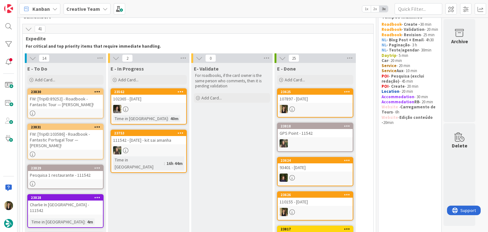
click at [79, 103] on div "FW: [TripID:89252] - Roadbook - Fantastic Tour — [PERSON_NAME]!" at bounding box center [65, 102] width 75 height 14
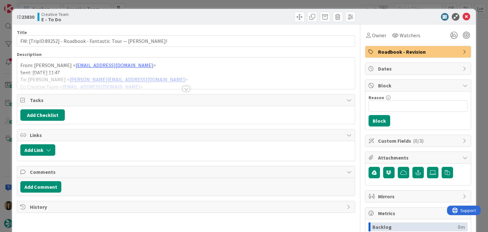
click at [188, 89] on div "Title 64 / 128 FW: [TripID:89252] - Roadbook - Fantastic Tour — [PERSON_NAME]! …" at bounding box center [186, 176] width 338 height 303
click at [185, 89] on div at bounding box center [186, 88] width 7 height 5
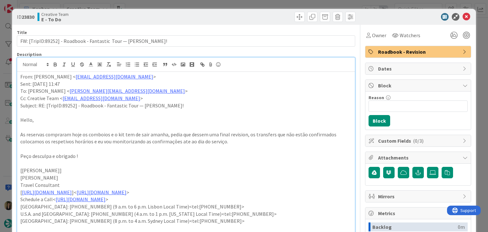
click at [228, 3] on div "ID 23830 Creative Team E - To Do Title 64 / 128 FW: [TripID:89252] - Roadbook -…" at bounding box center [244, 116] width 488 height 232
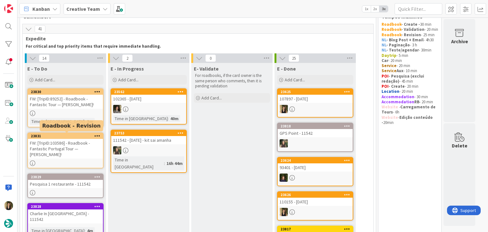
click at [74, 141] on div "FW: [TripID:103586] - Roadbook - Fantastic Portugal Tour — [PERSON_NAME]!" at bounding box center [65, 149] width 75 height 20
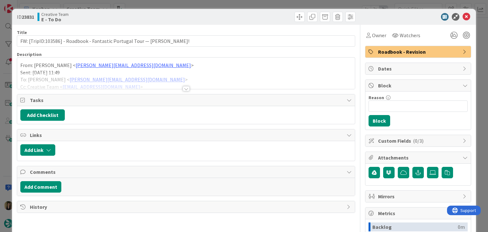
click at [183, 88] on div at bounding box center [186, 88] width 7 height 5
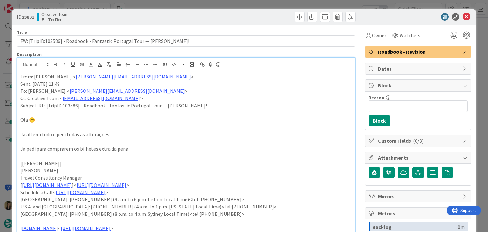
click at [210, 4] on div "ID 23831 Creative Team E - To Do Title 75 / 128 FW: [TripID:103586] - Roadbook …" at bounding box center [244, 116] width 488 height 232
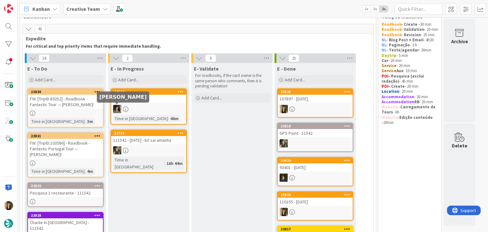
click at [92, 118] on div "Time in Column : 3m" at bounding box center [65, 121] width 71 height 7
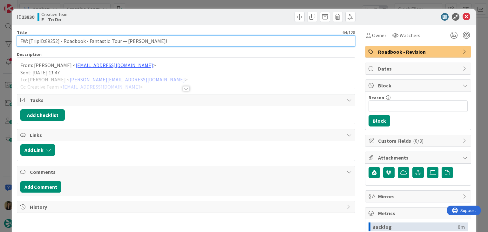
click at [49, 40] on input "FW: [TripID:89252] - Roadbook - Fantastic Tour — [PERSON_NAME]!" at bounding box center [186, 40] width 338 height 11
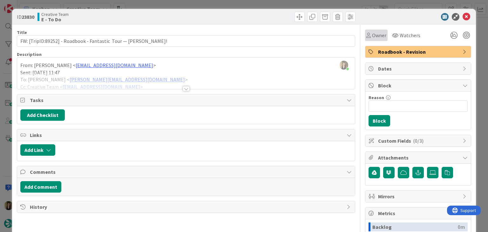
click at [372, 33] on span "Owner" at bounding box center [379, 35] width 14 height 8
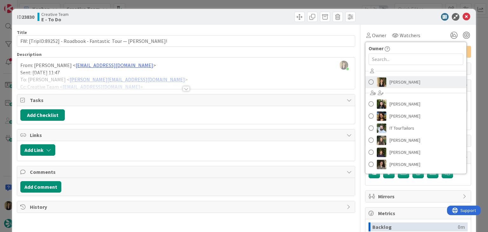
click at [398, 83] on span "[PERSON_NAME]" at bounding box center [405, 82] width 31 height 10
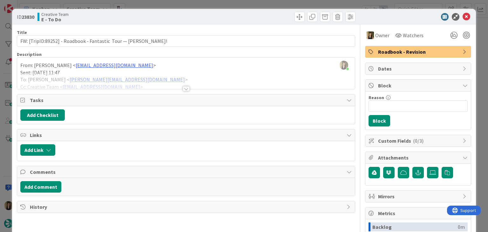
drag, startPoint x: 271, startPoint y: 20, endPoint x: 266, endPoint y: 3, distance: 17.8
click at [270, 18] on div at bounding box center [272, 17] width 168 height 10
click at [266, 3] on div "ID 23830 Creative Team E - To Do Title 64 / 128 FW: [TripID:89252] - Roadbook -…" at bounding box center [244, 116] width 488 height 232
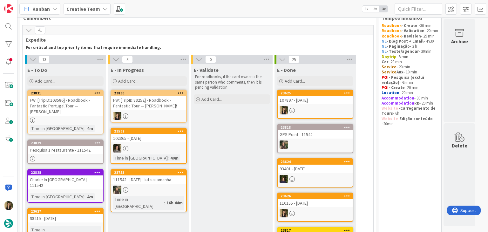
click at [150, 119] on div at bounding box center [148, 116] width 75 height 8
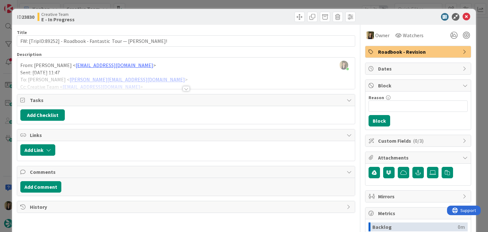
click at [183, 85] on div at bounding box center [186, 81] width 338 height 16
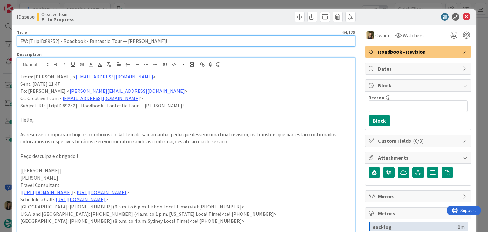
click at [51, 41] on input "FW: [TripID:89252] - Roadbook - Fantastic Tour — [PERSON_NAME]!" at bounding box center [186, 40] width 338 height 11
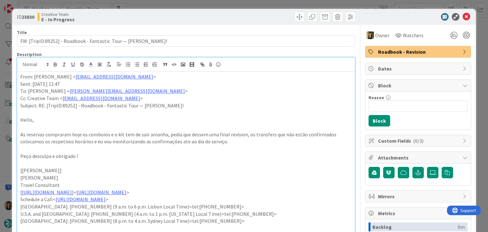
click at [134, 16] on div "Creative Team E - In Progress" at bounding box center [111, 17] width 147 height 10
click at [140, 4] on div "ID 23830 Creative Team E - In Progress Title 64 / 128 FW: [TripID:89252] - Road…" at bounding box center [244, 116] width 488 height 232
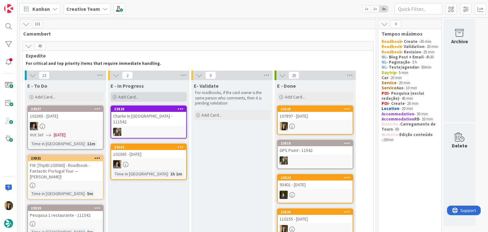
click at [150, 96] on div "Add Card..." at bounding box center [149, 97] width 76 height 10
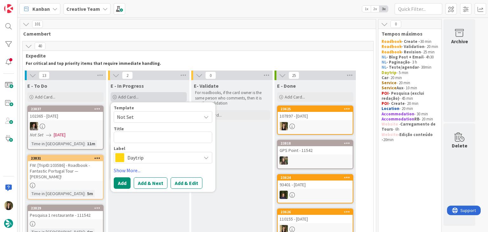
type textarea "x"
type textarea "[GEOGRAPHIC_DATA], al lado de la caseta de Información Turística"
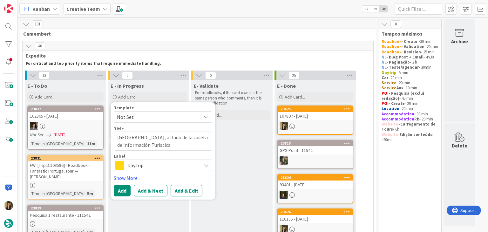
drag, startPoint x: 118, startPoint y: 134, endPoint x: 134, endPoint y: 133, distance: 15.9
click at [119, 135] on textarea "[GEOGRAPHIC_DATA], al lado de la caseta de Información Turística" at bounding box center [163, 141] width 99 height 19
type textarea "x"
type textarea "cPlaza de las Tendillas, al lado de la caseta de Información Turística"
type textarea "x"
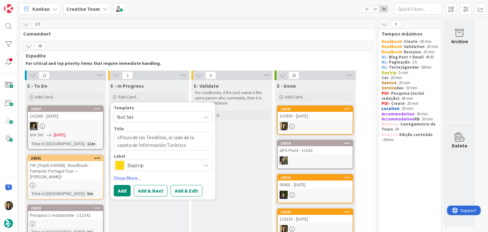
type textarea "crPlaza de las Tendillas, al lado de la caseta de Información Turística"
type textarea "x"
type textarea "criPlaza de las Tendillas, al lado de la caseta de Información Turística"
type textarea "x"
type textarea "criaPlaza de las Tendillas, al lado de la caseta de Información Turística"
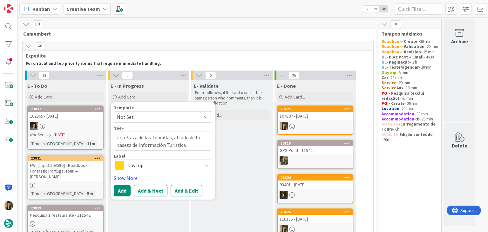
type textarea "x"
type textarea "criarPlaza de las Tendillas, al lado de la caseta de Información Turística"
type textarea "x"
type textarea "criar [GEOGRAPHIC_DATA], al lado de la caseta de Información Turística"
type textarea "x"
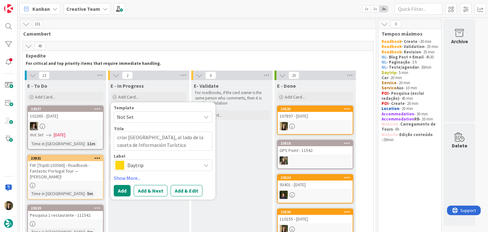
type textarea "criar gPlaza de las Tendillas, al lado de la caseta de Información Turística"
type textarea "x"
type textarea "criar gpPlaza de las Tendillas, al lado de la caseta de Información Turística"
type textarea "x"
type textarea "criar gpsPlaza de las Tendillas, al lado de la caseta de Información Turística"
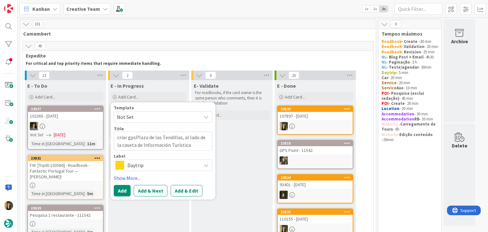
type textarea "x"
type textarea "criar gps [GEOGRAPHIC_DATA], al lado de la caseta de Información Turística"
type textarea "x"
type textarea "criar gps -[GEOGRAPHIC_DATA], al lado de la caseta de Información Turística"
type textarea "x"
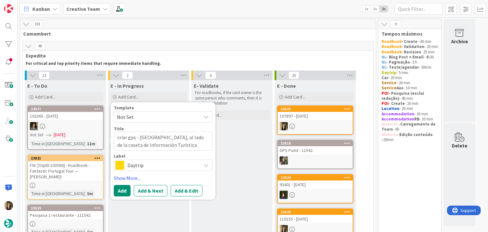
type textarea "criar gps - [GEOGRAPHIC_DATA], al lado de la caseta de Información Turística"
click at [171, 168] on span "Daytrip" at bounding box center [162, 165] width 71 height 9
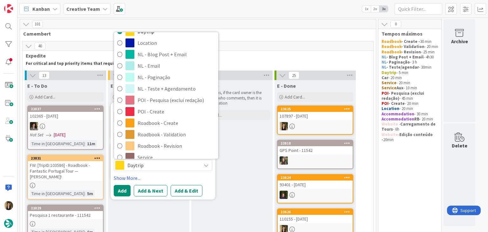
scroll to position [95, 0]
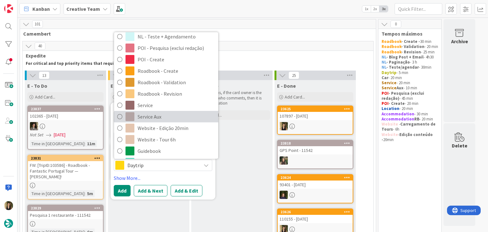
click at [169, 117] on span "Service Aux" at bounding box center [177, 117] width 78 height 10
type textarea "x"
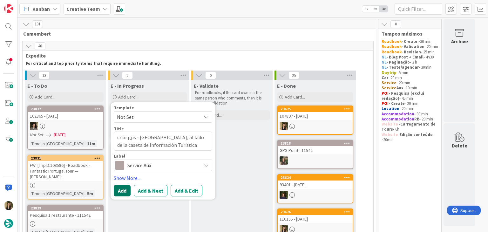
click at [120, 190] on button "Add" at bounding box center [122, 190] width 17 height 11
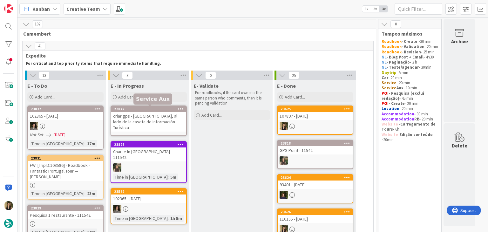
click at [144, 120] on div "criar gps - [GEOGRAPHIC_DATA], al lado de la caseta de Información Turística" at bounding box center [148, 122] width 75 height 20
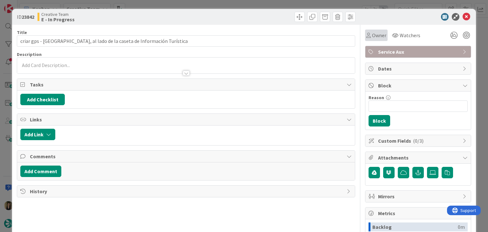
click at [376, 37] on span "Owner" at bounding box center [379, 35] width 14 height 8
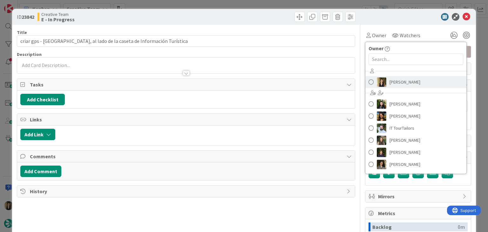
click at [396, 78] on span "[PERSON_NAME]" at bounding box center [405, 82] width 31 height 10
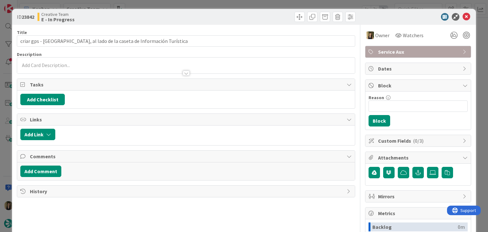
click at [124, 68] on div at bounding box center [186, 70] width 338 height 7
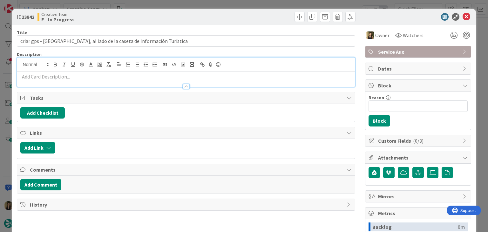
click at [115, 75] on p at bounding box center [185, 76] width 331 height 7
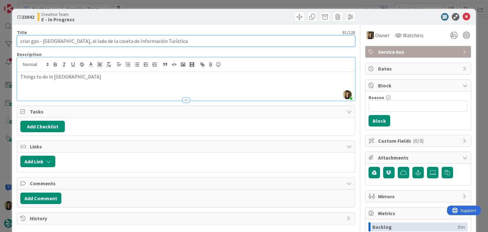
drag, startPoint x: 86, startPoint y: 41, endPoint x: 42, endPoint y: 41, distance: 44.2
click at [42, 41] on input "criar gps - [GEOGRAPHIC_DATA], al lado de la caseta de Información Turística" at bounding box center [186, 40] width 338 height 11
drag, startPoint x: 196, startPoint y: 41, endPoint x: 43, endPoint y: 41, distance: 153.2
click at [43, 41] on input "criar gps - [GEOGRAPHIC_DATA], al lado de la caseta de Información Turística" at bounding box center [186, 40] width 338 height 11
paste input "next to the Tourist Office"
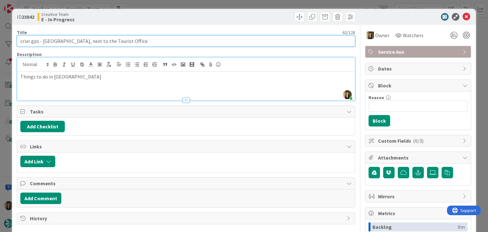
type input "criar gps - [GEOGRAPHIC_DATA], next to the Tourist Office"
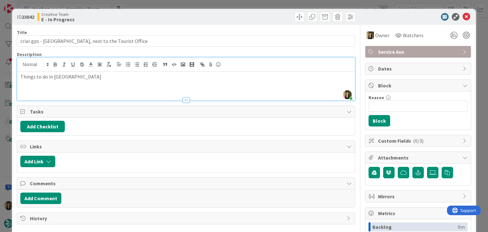
click at [166, 11] on div "ID 23842 Creative Team E - In Progress" at bounding box center [244, 17] width 464 height 16
click at [170, 6] on div "ID 23842 Creative Team E - In Progress Title 62 / 128 criar gps - [GEOGRAPHIC_D…" at bounding box center [244, 116] width 488 height 232
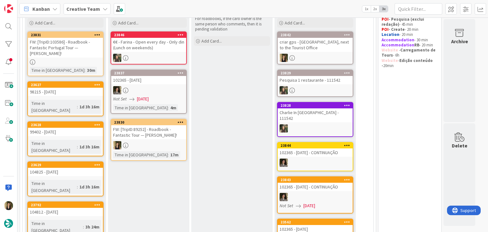
scroll to position [61, 0]
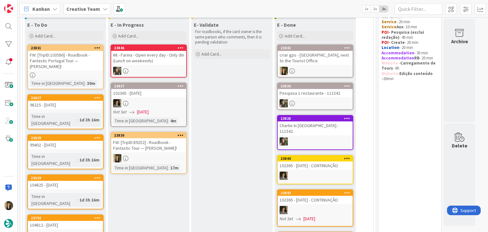
click at [175, 151] on div "FW: [TripID:89252] - Roadbook - Fantastic Tour — [PERSON_NAME]!" at bounding box center [148, 145] width 75 height 14
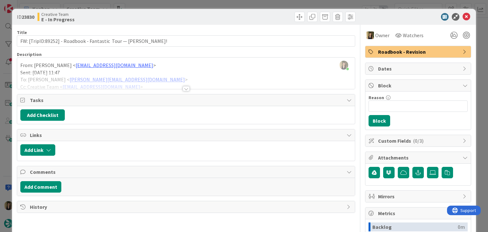
click at [183, 90] on div at bounding box center [186, 88] width 7 height 5
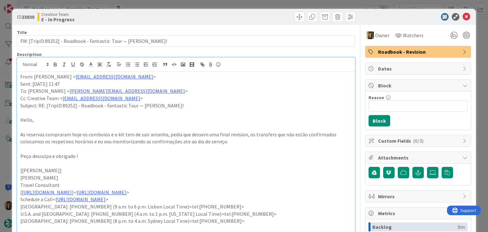
click at [188, 17] on div at bounding box center [272, 17] width 168 height 10
click at [191, 5] on div "ID 23830 Creative Team E - In Progress Title 64 / 128 FW: [TripID:89252] - Road…" at bounding box center [244, 116] width 488 height 232
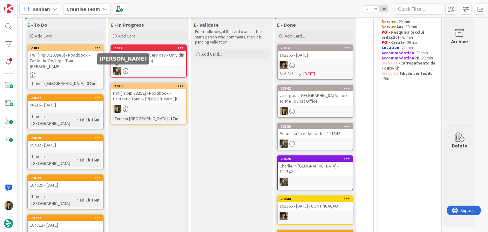
click at [92, 67] on div "FW: [TripID:103586] - Roadbook - Fantastic Portugal Tour — [PERSON_NAME]!" at bounding box center [65, 61] width 75 height 20
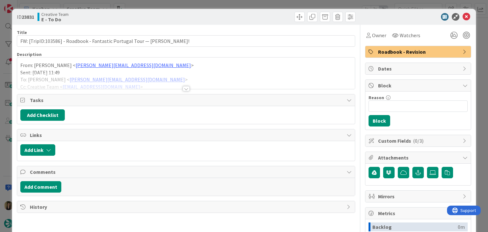
click at [184, 88] on div at bounding box center [186, 88] width 7 height 5
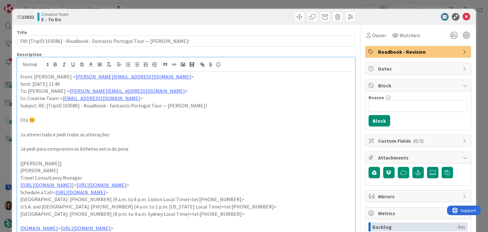
drag, startPoint x: 178, startPoint y: 18, endPoint x: 174, endPoint y: 6, distance: 12.6
click at [177, 17] on div "Creative Team E - To Do" at bounding box center [111, 17] width 147 height 10
click at [174, 4] on div "ID 23831 Creative Team E - To Do Title 75 / 128 FW: [TripID:103586] - Roadbook …" at bounding box center [244, 116] width 488 height 232
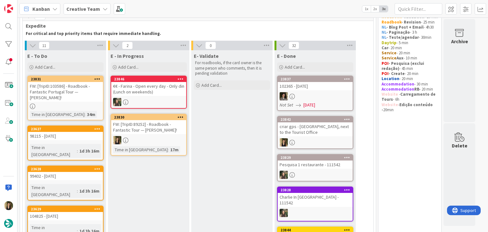
scroll to position [29, 0]
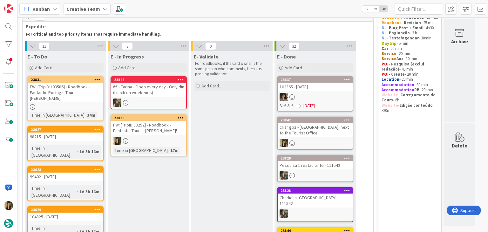
click at [85, 88] on div "FW: [TripID:103586] - Roadbook - Fantastic Portugal Tour — [PERSON_NAME]!" at bounding box center [65, 93] width 75 height 20
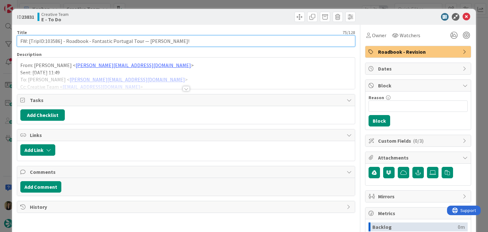
click at [53, 41] on input "FW: [TripID:103586] - Roadbook - Fantastic Portugal Tour — [PERSON_NAME]!" at bounding box center [186, 40] width 338 height 11
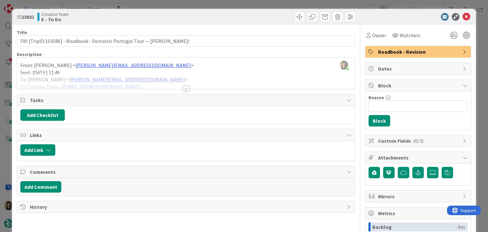
click at [366, 42] on div "Owner Watchers Roadbook - Revision Dates Block Reason 0 / 256 Block Custom Fiel…" at bounding box center [418, 176] width 106 height 303
click at [368, 41] on div "Owner Watchers Roadbook - Revision Dates Block Reason 0 / 256 Block Custom Fiel…" at bounding box center [418, 176] width 106 height 303
click at [368, 39] on div "Owner" at bounding box center [376, 35] width 23 height 11
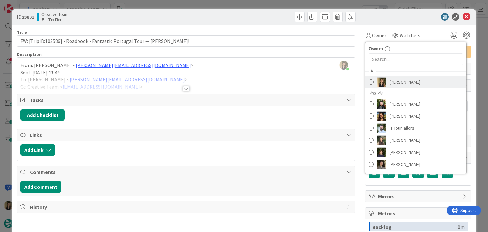
click at [403, 80] on span "[PERSON_NAME]" at bounding box center [405, 82] width 31 height 10
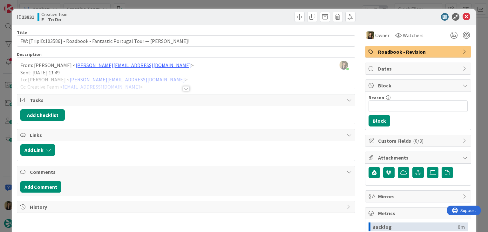
drag, startPoint x: 239, startPoint y: 15, endPoint x: 235, endPoint y: 2, distance: 13.8
click at [237, 13] on div at bounding box center [272, 17] width 168 height 10
click at [235, 2] on div "ID 23831 Creative Team E - To Do Title 75 / 128 FW: [TripID:103586] - Roadbook …" at bounding box center [244, 116] width 488 height 232
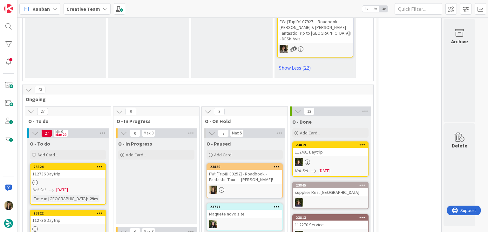
scroll to position [1347, 0]
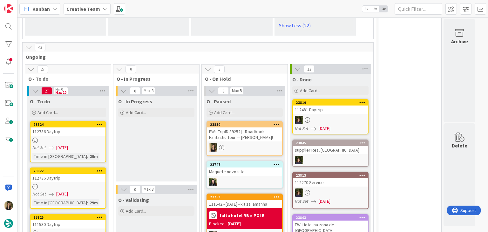
click at [260, 143] on div at bounding box center [244, 147] width 75 height 8
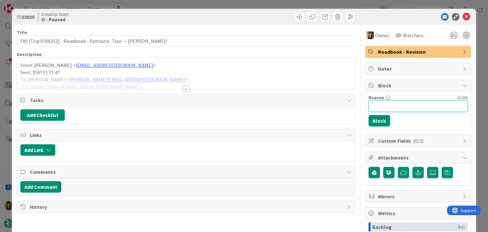
click at [389, 109] on input "Reason" at bounding box center [418, 105] width 99 height 11
type input "waiting confirmação de criaçao de tickets"
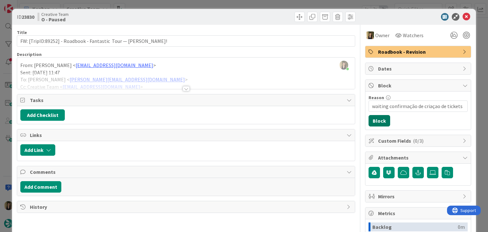
click at [375, 121] on button "Block" at bounding box center [380, 120] width 22 height 11
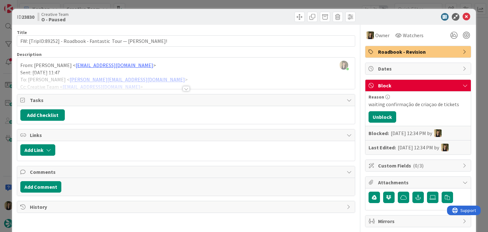
drag, startPoint x: 265, startPoint y: 13, endPoint x: 263, endPoint y: 8, distance: 5.3
click at [264, 11] on div "ID 23830 Creative Team O - Paused" at bounding box center [244, 17] width 464 height 16
click at [263, 5] on div "ID 23830 Creative Team O - Paused Title 64 / 128 FW: [TripID:89252] - Roadbook …" at bounding box center [244, 116] width 488 height 232
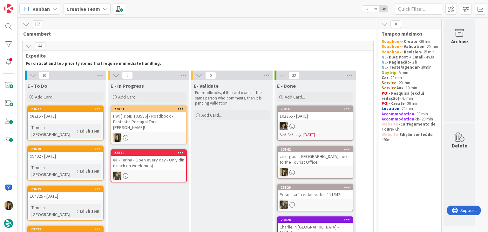
click at [145, 120] on div "FW: [TripID:103586] - Roadbook - Fantastic Portugal Tour — [PERSON_NAME]!" at bounding box center [148, 122] width 75 height 20
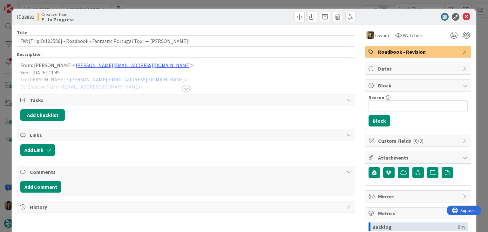
drag, startPoint x: 186, startPoint y: 88, endPoint x: 162, endPoint y: 83, distance: 24.4
click at [186, 88] on div at bounding box center [186, 88] width 7 height 5
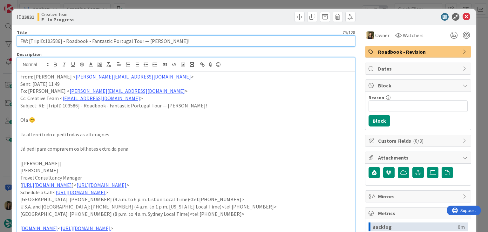
click at [50, 42] on input "FW: [TripID:103586] - Roadbook - Fantastic Portugal Tour — [PERSON_NAME]!" at bounding box center [186, 40] width 338 height 11
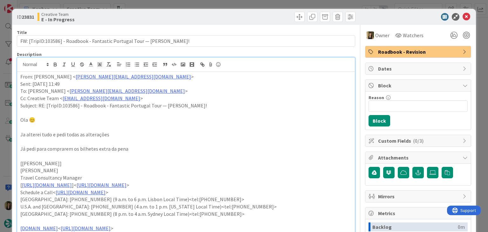
drag, startPoint x: 150, startPoint y: 14, endPoint x: 149, endPoint y: 10, distance: 3.7
click at [150, 14] on div "Creative Team E - In Progress" at bounding box center [111, 17] width 147 height 10
click at [149, 6] on div "ID 23831 Creative Team E - In Progress Title 75 / 128 FW: [TripID:103586] - Roa…" at bounding box center [244, 116] width 488 height 232
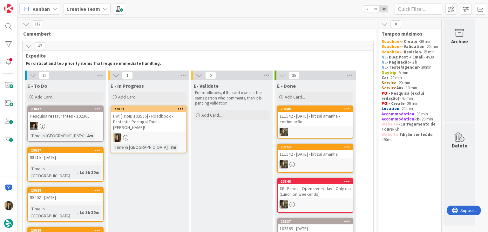
click at [157, 137] on div at bounding box center [148, 138] width 75 height 8
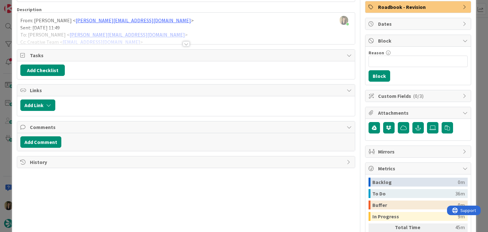
scroll to position [13, 0]
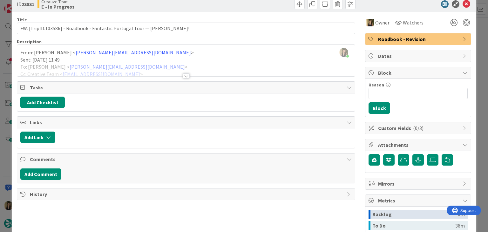
click at [183, 76] on div at bounding box center [186, 75] width 7 height 5
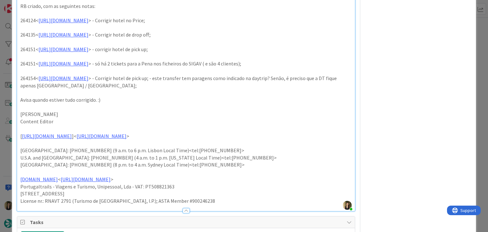
scroll to position [453, 0]
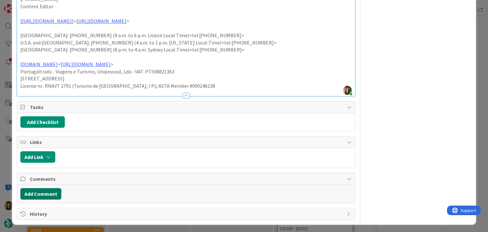
click at [44, 195] on button "Add Comment" at bounding box center [40, 193] width 41 height 11
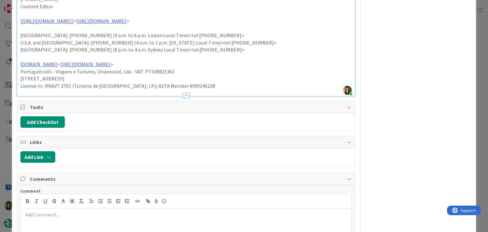
click at [70, 216] on p at bounding box center [186, 214] width 326 height 7
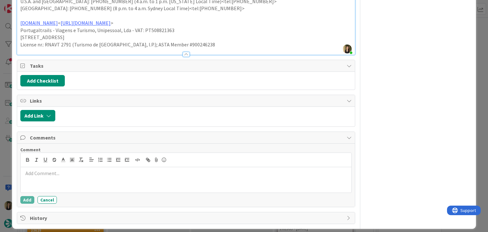
scroll to position [498, 0]
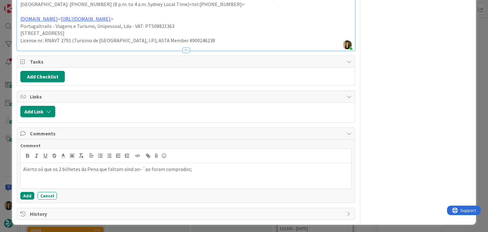
click at [132, 169] on p "Alerto só que os 2 bilhetes da Pena que faltam aind an~´ao foram comprados;" at bounding box center [186, 169] width 326 height 7
drag, startPoint x: 27, startPoint y: 195, endPoint x: 77, endPoint y: 106, distance: 102.0
click at [27, 195] on button "Add" at bounding box center [27, 196] width 14 height 8
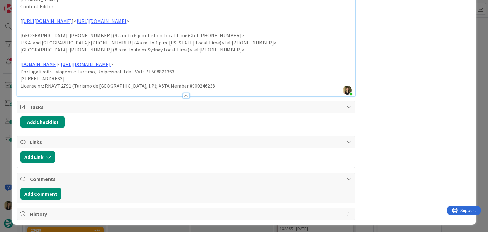
scroll to position [492, 0]
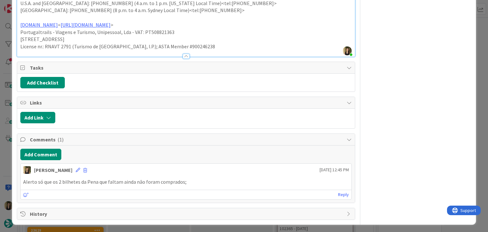
click at [76, 169] on icon at bounding box center [78, 170] width 4 height 4
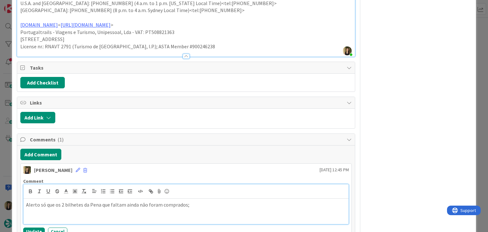
scroll to position [498, 0]
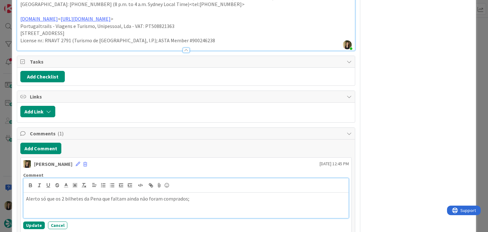
paste div
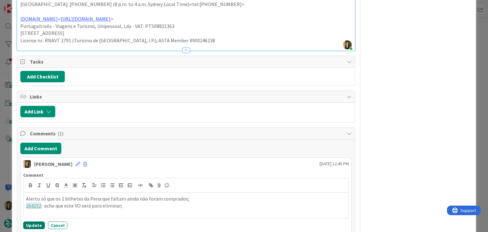
click at [27, 223] on button "Update" at bounding box center [34, 226] width 22 height 8
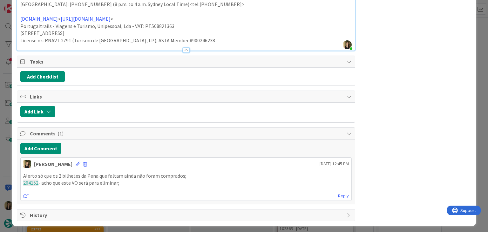
drag, startPoint x: 124, startPoint y: 181, endPoint x: 18, endPoint y: 177, distance: 105.9
click at [18, 177] on div "Add Comment [PERSON_NAME] [DATE] 12:45 PM Alerto só que os 2 bilhetes da Pena q…" at bounding box center [186, 172] width 338 height 65
copy div "Alerto só que os 2 bilhetes da Pena que faltam ainda não foram comprados; 26415…"
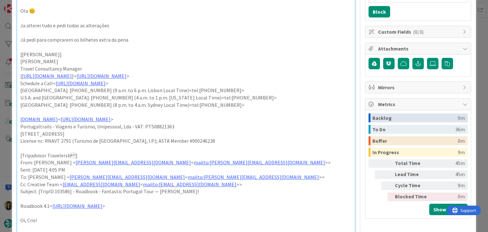
scroll to position [0, 0]
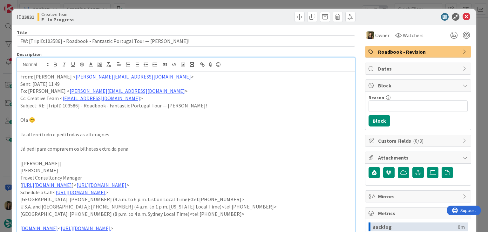
drag, startPoint x: 152, startPoint y: 22, endPoint x: 154, endPoint y: 11, distance: 10.9
click at [152, 21] on div "ID 23831 Creative Team E - In Progress" at bounding box center [244, 17] width 464 height 16
click at [153, 4] on div "ID 23831 Creative Team E - In Progress Title 75 / 128 FW: [TripID:103586] - Roa…" at bounding box center [244, 116] width 488 height 232
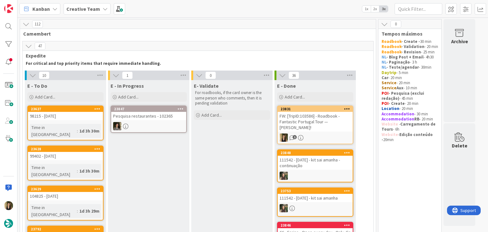
click at [307, 121] on div "FW: [TripID:103586] - Roadbook - Fantastic Portugal Tour — [PERSON_NAME]!" at bounding box center [315, 122] width 75 height 20
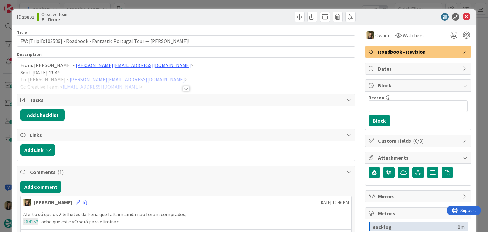
drag, startPoint x: 255, startPoint y: 15, endPoint x: 252, endPoint y: 13, distance: 3.4
click at [254, 14] on div at bounding box center [272, 17] width 168 height 10
click at [251, 3] on div "ID 23831 Creative Team E - Done Title 75 / 128 FW: [TripID:103586] - Roadbook -…" at bounding box center [244, 116] width 488 height 232
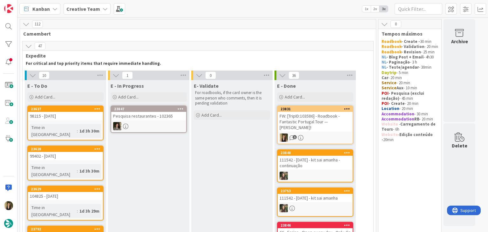
click at [78, 127] on div "1d 3h 30m" at bounding box center [89, 130] width 23 height 7
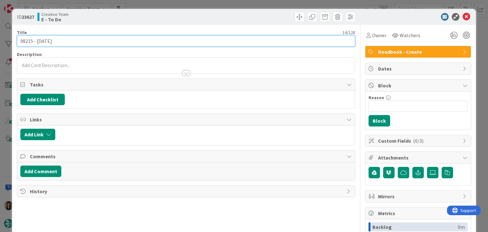
click at [22, 40] on input "98215 - [DATE]" at bounding box center [186, 40] width 338 height 11
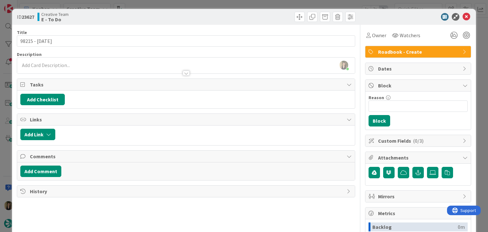
drag, startPoint x: 144, startPoint y: 19, endPoint x: 148, endPoint y: 5, distance: 14.3
click at [144, 19] on div "Creative Team E - To Do" at bounding box center [111, 17] width 147 height 10
click at [149, 4] on div "ID 23627 Creative Team E - To Do Title 14 / 128 98215 - [DATE] Description [PER…" at bounding box center [244, 116] width 488 height 232
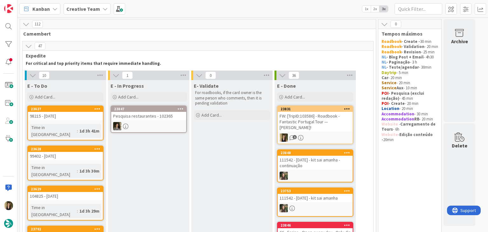
click at [89, 152] on div "99402 - [DATE]" at bounding box center [65, 156] width 75 height 8
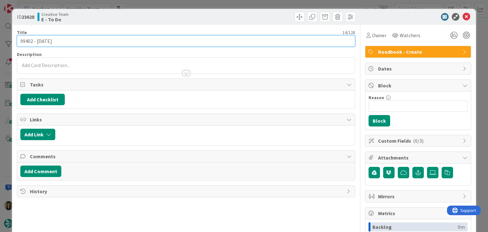
click at [23, 40] on input "99402 - [DATE]" at bounding box center [186, 40] width 338 height 11
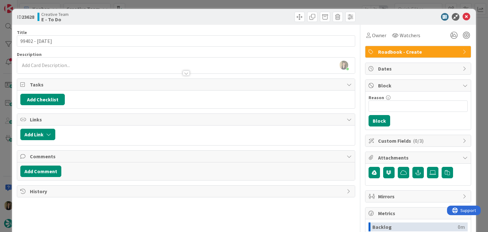
click at [148, 19] on div "Creative Team E - To Do" at bounding box center [111, 17] width 147 height 10
click at [150, 4] on div "ID 23628 Creative Team E - To Do Title 14 / 128 99402 - [DATE] Description [PER…" at bounding box center [244, 116] width 488 height 232
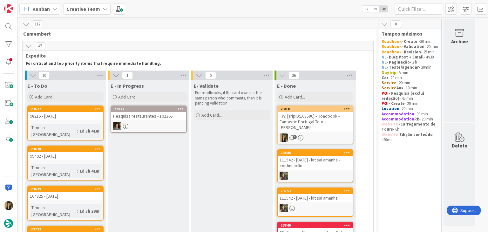
click at [84, 192] on div "104825 - [DATE]" at bounding box center [65, 196] width 75 height 8
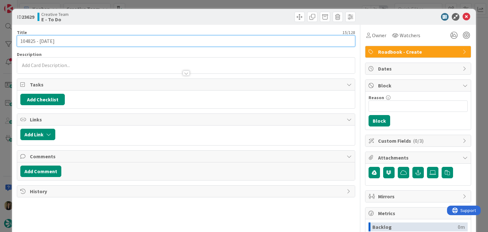
click at [29, 40] on input "104825 - [DATE]" at bounding box center [186, 40] width 338 height 11
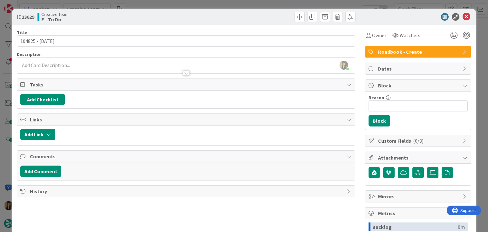
click at [143, 15] on div "Creative Team E - To Do" at bounding box center [111, 17] width 147 height 10
click at [148, 4] on div "ID 23629 Creative Team E - To Do Title 15 / 128 104825 - [DATE] Description [PE…" at bounding box center [244, 116] width 488 height 232
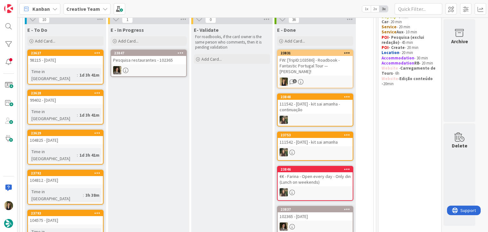
scroll to position [64, 0]
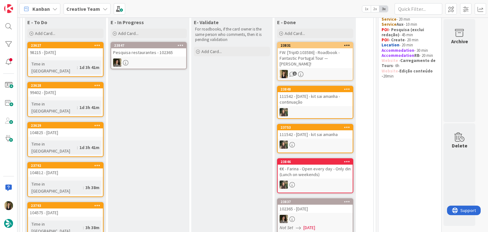
click at [85, 168] on div "104812 - [DATE]" at bounding box center [65, 172] width 75 height 8
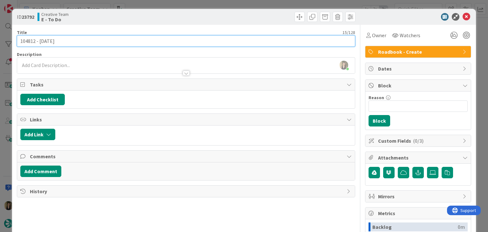
click at [31, 42] on input "104812 - [DATE]" at bounding box center [186, 40] width 338 height 11
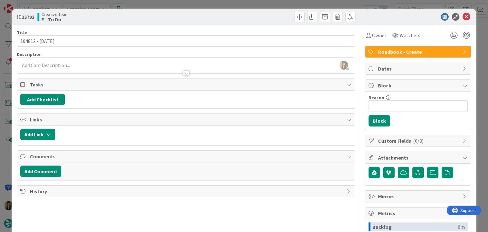
drag, startPoint x: 147, startPoint y: 12, endPoint x: 148, endPoint y: 5, distance: 6.7
click at [147, 12] on div "Creative Team E - To Do" at bounding box center [111, 17] width 147 height 10
click at [148, 4] on div "ID 23792 Creative Team E - To Do Title 15 / 128 104812 - [DATE] Description [PE…" at bounding box center [244, 116] width 488 height 232
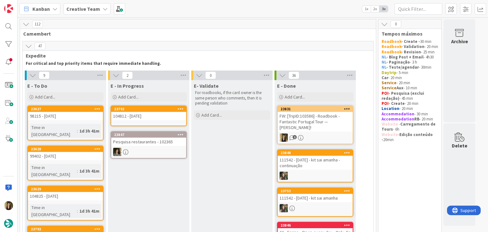
click at [168, 117] on div "104812 - [DATE]" at bounding box center [148, 116] width 75 height 8
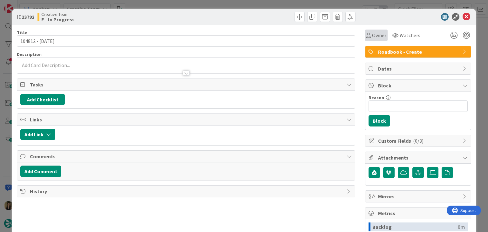
click at [372, 34] on span "Owner" at bounding box center [379, 35] width 14 height 8
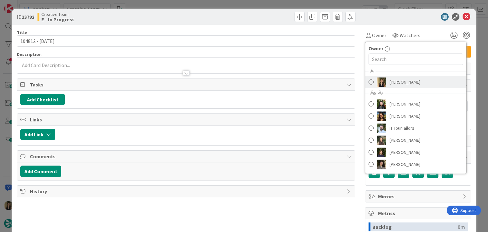
click at [397, 79] on span "[PERSON_NAME]" at bounding box center [405, 82] width 31 height 10
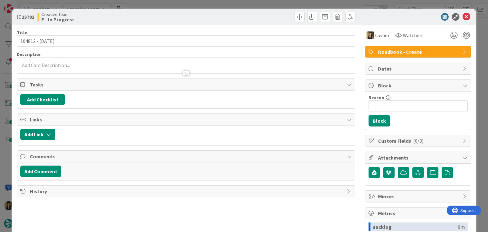
drag, startPoint x: 251, startPoint y: 18, endPoint x: 97, endPoint y: 48, distance: 157.0
click at [250, 18] on div at bounding box center [272, 17] width 168 height 10
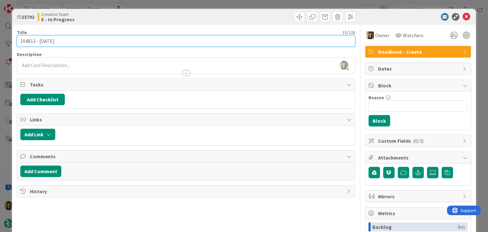
click at [25, 40] on input "104812 - [DATE]" at bounding box center [186, 40] width 338 height 11
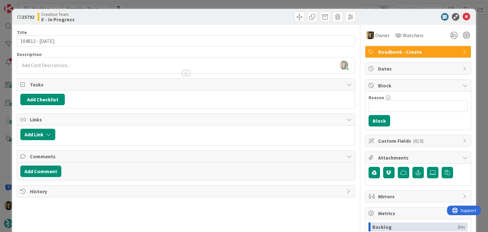
click at [173, 14] on div "Creative Team E - In Progress" at bounding box center [111, 17] width 147 height 10
click at [173, 8] on div "ID 23792 Creative Team E - In Progress Title 15 / 128 104812 - [DATE] Descripti…" at bounding box center [244, 116] width 488 height 232
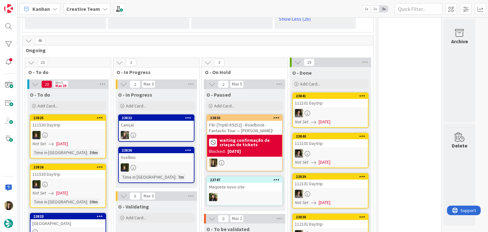
scroll to position [1526, 0]
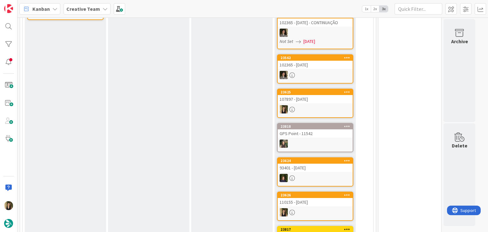
scroll to position [0, 0]
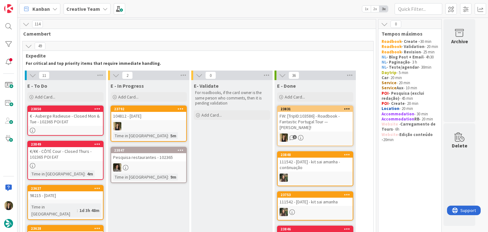
click at [161, 120] on div "104812 - [DATE]" at bounding box center [148, 116] width 75 height 8
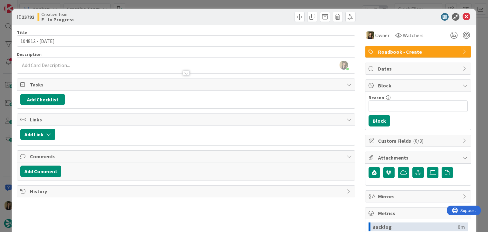
click at [114, 72] on div at bounding box center [186, 70] width 338 height 7
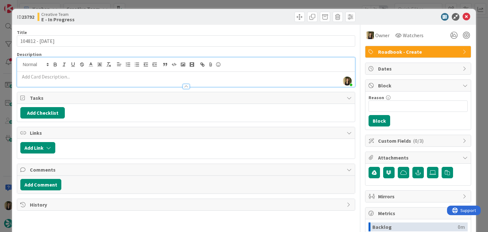
click at [113, 76] on p at bounding box center [185, 76] width 331 height 7
paste div
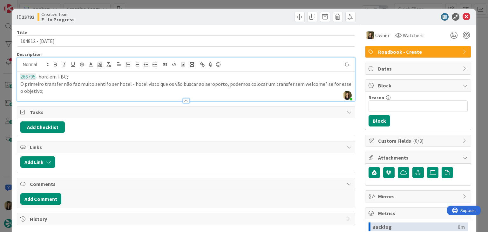
drag, startPoint x: 177, startPoint y: 14, endPoint x: 191, endPoint y: 2, distance: 18.4
click at [178, 13] on div "Creative Team E - In Progress" at bounding box center [111, 17] width 147 height 10
click at [48, 93] on p "O primeiro transfer não faz muito sentifo ser hotel - hotel visto que os vão bu…" at bounding box center [185, 87] width 331 height 14
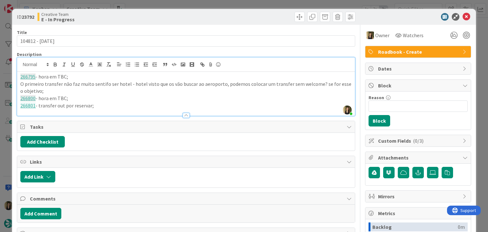
drag, startPoint x: 104, startPoint y: 85, endPoint x: 123, endPoint y: 71, distance: 23.5
click at [105, 84] on p "O primeiro transfer não faz muito sentifo ser hotel - hotel visto que os vão bu…" at bounding box center [185, 87] width 331 height 14
drag, startPoint x: 158, startPoint y: 20, endPoint x: 161, endPoint y: 7, distance: 14.0
click at [158, 18] on div "Creative Team E - In Progress" at bounding box center [111, 17] width 147 height 10
click at [161, 6] on div "ID 23792 Creative Team E - In Progress Title 15 / 128 104812 - [DATE] Descripti…" at bounding box center [244, 116] width 488 height 232
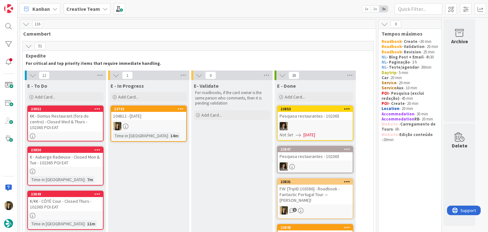
click at [158, 120] on link "23792 104812 - [DATE] Time in [GEOGRAPHIC_DATA] : 14m" at bounding box center [149, 124] width 76 height 36
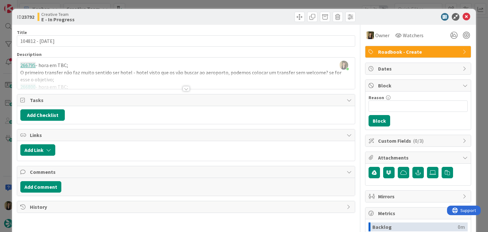
click at [183, 87] on div at bounding box center [186, 88] width 7 height 5
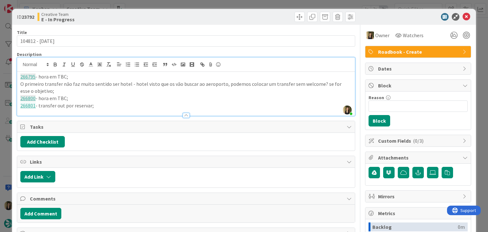
drag, startPoint x: 100, startPoint y: 103, endPoint x: 1, endPoint y: 77, distance: 102.3
click at [2, 77] on div "ID 23792 Creative Team E - In Progress Title 15 / 128 104812 - [DATE] Descripti…" at bounding box center [244, 116] width 488 height 232
copy div "266795 - hora em TBC; O primeiro transfer não faz muito sentido ser hotel - hot…"
click at [402, 50] on span "Roadbook - Create" at bounding box center [418, 52] width 81 height 8
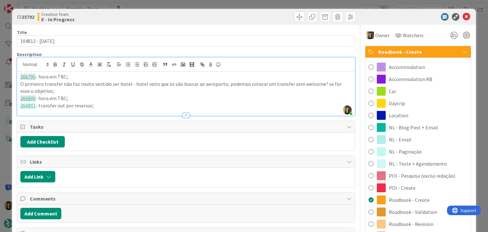
drag, startPoint x: 422, startPoint y: 209, endPoint x: 346, endPoint y: 117, distance: 119.9
click at [422, 209] on span "Roadbook - Validation" at bounding box center [413, 212] width 48 height 8
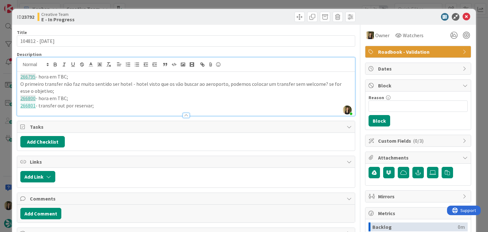
click at [257, 18] on div at bounding box center [272, 17] width 168 height 10
click at [222, 15] on div at bounding box center [272, 17] width 168 height 10
click at [219, 2] on div "ID 23792 Creative Team E - In Progress Title 15 / 128 104812 - [DATE] Descripti…" at bounding box center [244, 116] width 488 height 232
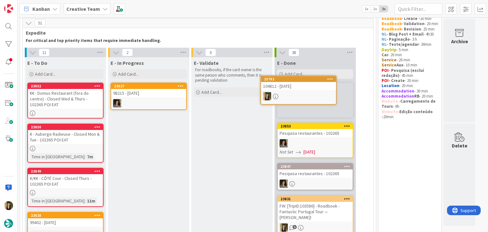
scroll to position [23, 0]
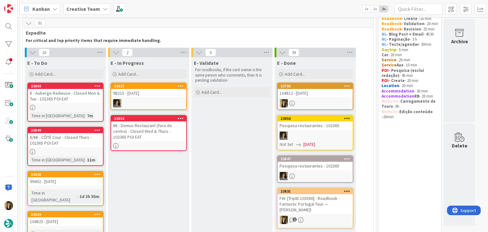
click at [165, 133] on div "€€ - Domus Restaurant (fora do centro) - Closed Wed & Thurs - 102365 POI EAT" at bounding box center [148, 131] width 75 height 20
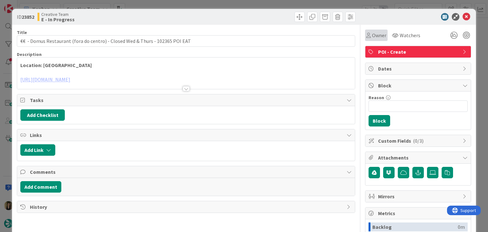
click at [372, 38] on span "Owner" at bounding box center [379, 35] width 14 height 8
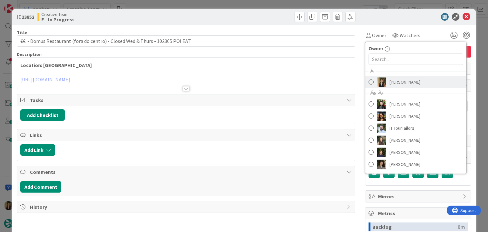
drag, startPoint x: 393, startPoint y: 82, endPoint x: 210, endPoint y: 81, distance: 183.1
click at [393, 82] on span "[PERSON_NAME]" at bounding box center [405, 82] width 31 height 10
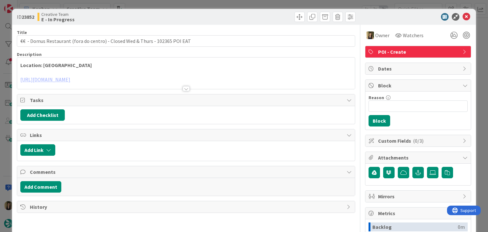
click at [183, 90] on div at bounding box center [186, 88] width 7 height 5
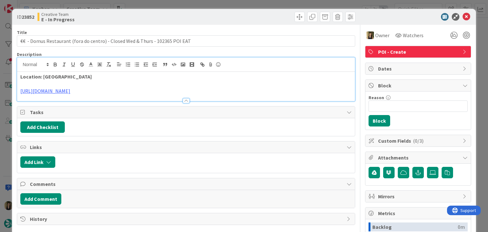
click at [198, 15] on div at bounding box center [272, 17] width 168 height 10
click at [179, 0] on div "ID 23852 Creative Team E - In Progress Title 77 / 128 €€ - Domus Restaurant (fo…" at bounding box center [244, 116] width 488 height 232
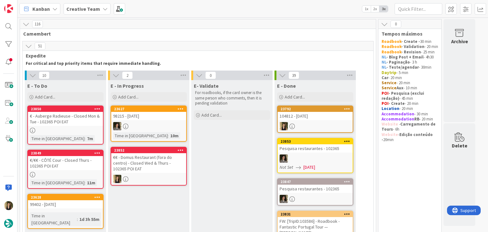
click at [154, 161] on div "€€ - Domus Restaurant (fora do centro) - Closed Wed & Thurs - 102365 POI EAT" at bounding box center [148, 163] width 75 height 20
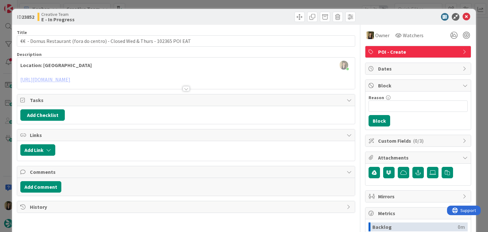
click at [187, 89] on div at bounding box center [186, 88] width 7 height 5
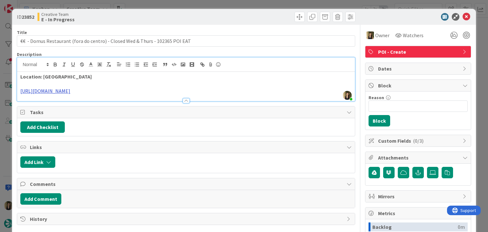
click at [70, 91] on link "[URL][DOMAIN_NAME]" at bounding box center [45, 91] width 50 height 6
click at [133, 109] on link "[URL][DOMAIN_NAME]" at bounding box center [111, 110] width 44 height 8
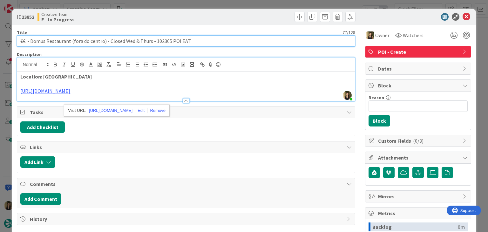
drag, startPoint x: 69, startPoint y: 40, endPoint x: 31, endPoint y: 37, distance: 37.6
click at [31, 37] on input "€€ - Domus Restaurant (fora do centro) - Closed Wed & Thurs - 102365 POI EAT" at bounding box center [186, 40] width 338 height 11
drag, startPoint x: 148, startPoint y: 41, endPoint x: 17, endPoint y: 41, distance: 130.7
click at [17, 41] on input "€€ - Domus Restaurant (fora do centro) - Closed Wed & Thurs - 102365 POI EAT" at bounding box center [186, 40] width 338 height 11
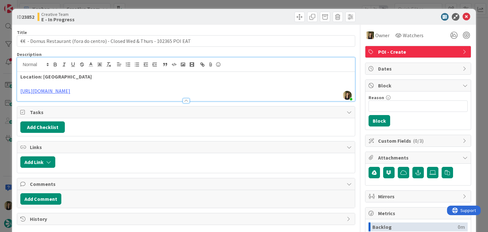
click at [167, 14] on div "Creative Team E - In Progress" at bounding box center [111, 17] width 147 height 10
click at [177, 7] on div "ID 23852 Creative Team E - In Progress Title 77 / 128 €€ - Domus Restaurant (fo…" at bounding box center [244, 116] width 488 height 232
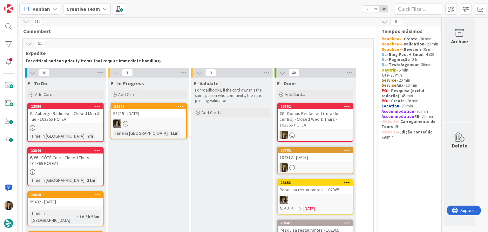
click at [314, 122] on div "€€ - Domus Restaurant (fora do centro) - Closed Wed & Thurs - 102365 POI EAT" at bounding box center [315, 119] width 75 height 20
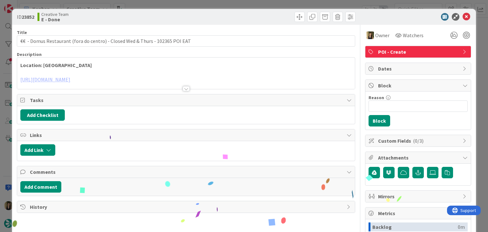
click at [224, 4] on div "ID 23852 Creative Team E - Done Title 77 / 128 €€ - Domus Restaurant (fora do c…" at bounding box center [244, 116] width 488 height 232
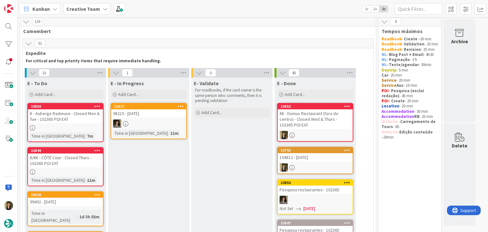
click at [93, 162] on div "€/€€ - CÔTÉ Cour - Closed Thurs - 102365 POI EAT" at bounding box center [65, 161] width 75 height 14
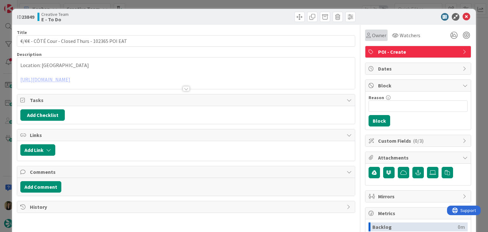
click at [372, 35] on span "Owner" at bounding box center [379, 35] width 14 height 8
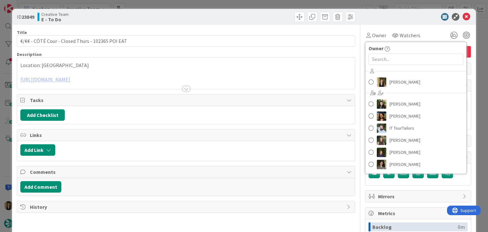
click at [391, 88] on div "[PERSON_NAME] [PERSON_NAME] [PERSON_NAME] IT TourTailors [PERSON_NAME] [PERSON_…" at bounding box center [416, 118] width 101 height 105
click at [390, 86] on span "[PERSON_NAME]" at bounding box center [405, 82] width 31 height 10
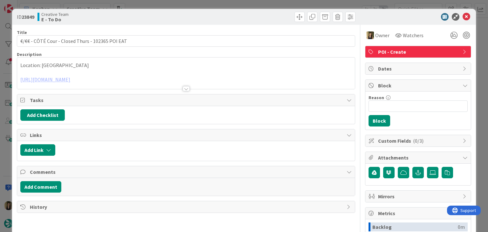
drag, startPoint x: 190, startPoint y: 14, endPoint x: 190, endPoint y: 7, distance: 7.0
click at [190, 14] on div at bounding box center [272, 17] width 168 height 10
click at [190, 5] on div "ID 23849 Creative Team E - To Do Title 48 / 128 €/€€ - CÔTÉ Cour - Closed Thurs…" at bounding box center [244, 116] width 488 height 232
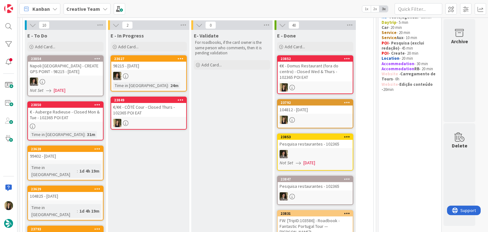
scroll to position [42, 0]
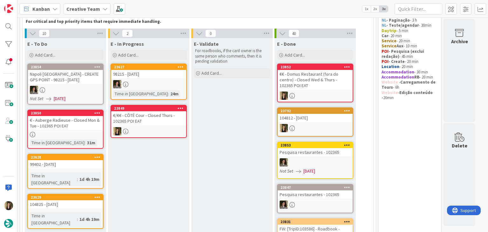
click at [156, 127] on div at bounding box center [148, 131] width 75 height 8
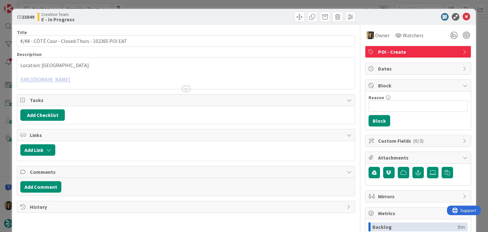
click at [183, 87] on div at bounding box center [186, 88] width 7 height 5
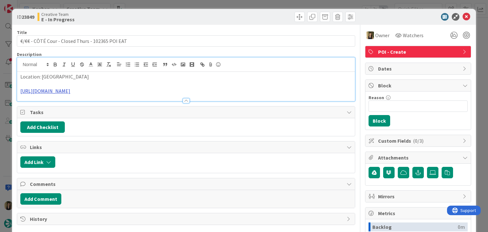
click at [70, 89] on link "[URL][DOMAIN_NAME]" at bounding box center [45, 91] width 50 height 6
click at [112, 109] on link "[URL][DOMAIN_NAME]" at bounding box center [109, 110] width 44 height 8
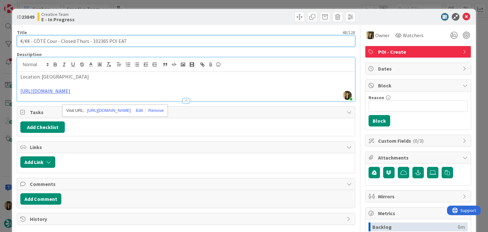
drag, startPoint x: 56, startPoint y: 41, endPoint x: 34, endPoint y: 42, distance: 22.3
click at [34, 42] on input "€/€€ - CÔTÉ Cour - Closed Thurs - 102365 POI EAT" at bounding box center [186, 40] width 338 height 11
drag, startPoint x: 88, startPoint y: 41, endPoint x: 13, endPoint y: 41, distance: 74.7
click at [15, 41] on div "ID 23849 Creative Team E - In Progress Title 48 / 128 €/€€ - CÔTÉ Cour - Closed…" at bounding box center [244, 171] width 464 height 324
click at [86, 40] on input "€/€€ - CÔTÉ Cour - Closed Thurs - 102365 POI EAT" at bounding box center [186, 40] width 338 height 11
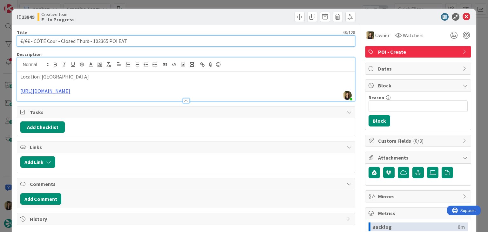
click at [89, 40] on input "€/€€ - CÔTÉ Cour - Closed Thurs - 102365 POI EAT" at bounding box center [186, 40] width 338 height 11
type input "€/€€ - CÔTÉ Cour - Closed Thu-Fri - 102365 POI EAT"
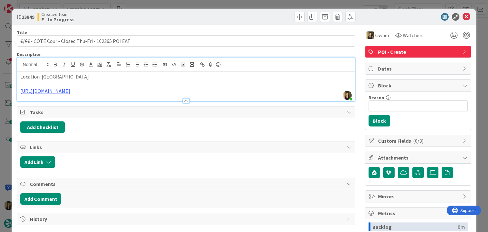
click at [92, 79] on p "Location: [GEOGRAPHIC_DATA]" at bounding box center [185, 76] width 331 height 7
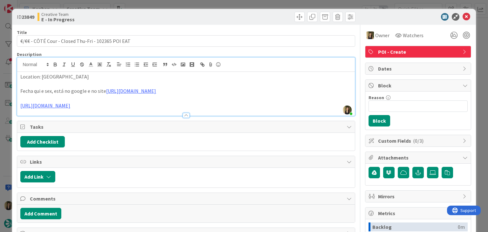
click at [163, 18] on div "Creative Team E - In Progress" at bounding box center [111, 17] width 147 height 10
click at [165, 6] on div "ID 23849 Creative Team E - In Progress Title 50 / 128 €/€€ - CÔTÉ Cour - Closed…" at bounding box center [244, 116] width 488 height 232
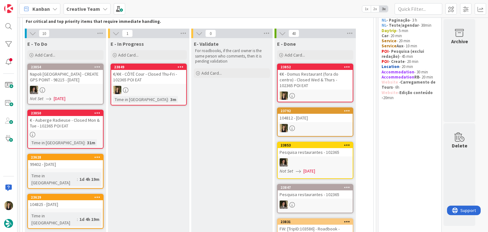
click at [168, 83] on div "€/€€ - CÔTÉ Cour - Closed Thu-Fri - 102365 POI EAT" at bounding box center [148, 77] width 75 height 14
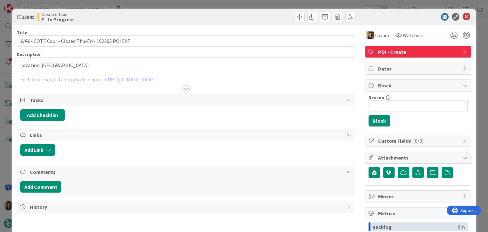
click at [271, 4] on div "ID 23849 Creative Team E - In Progress Title 50 / 128 €/€€ - CÔTÉ Cour - Closed…" at bounding box center [244, 116] width 488 height 232
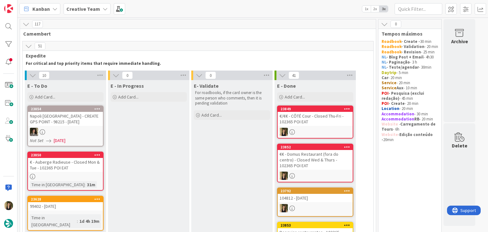
click at [91, 177] on div at bounding box center [65, 176] width 75 height 5
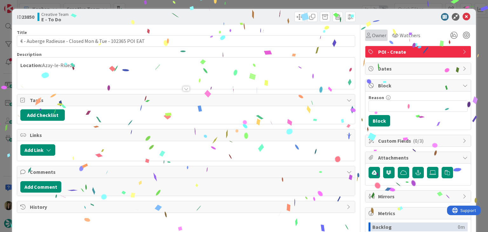
click at [372, 36] on span "Owner" at bounding box center [379, 35] width 14 height 8
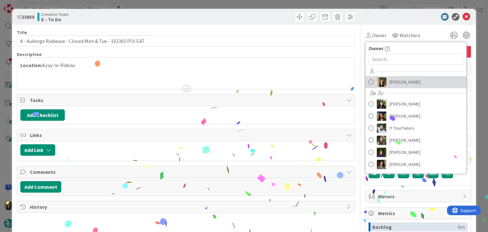
click at [398, 87] on link "[PERSON_NAME]" at bounding box center [416, 82] width 101 height 12
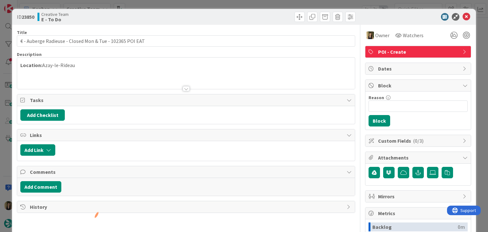
click at [249, 13] on div at bounding box center [272, 17] width 168 height 10
click at [247, 5] on div "ID 23850 Creative Team E - To Do Title 56 / 128 € - Auberge Radieuse - Closed M…" at bounding box center [244, 116] width 488 height 232
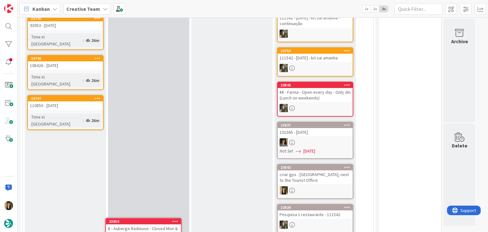
scroll to position [370, 0]
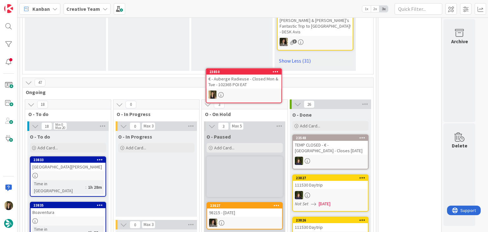
scroll to position [1661, 0]
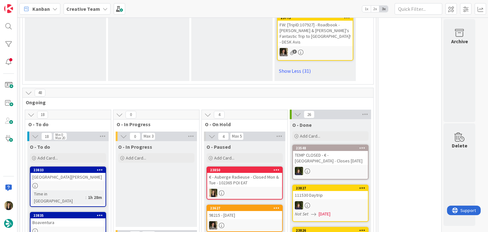
click at [164, 141] on div "O - In Progress Add Card..." at bounding box center [156, 184] width 81 height 86
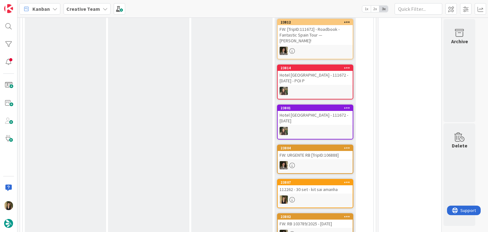
scroll to position [930, 0]
